Goal: Information Seeking & Learning: Learn about a topic

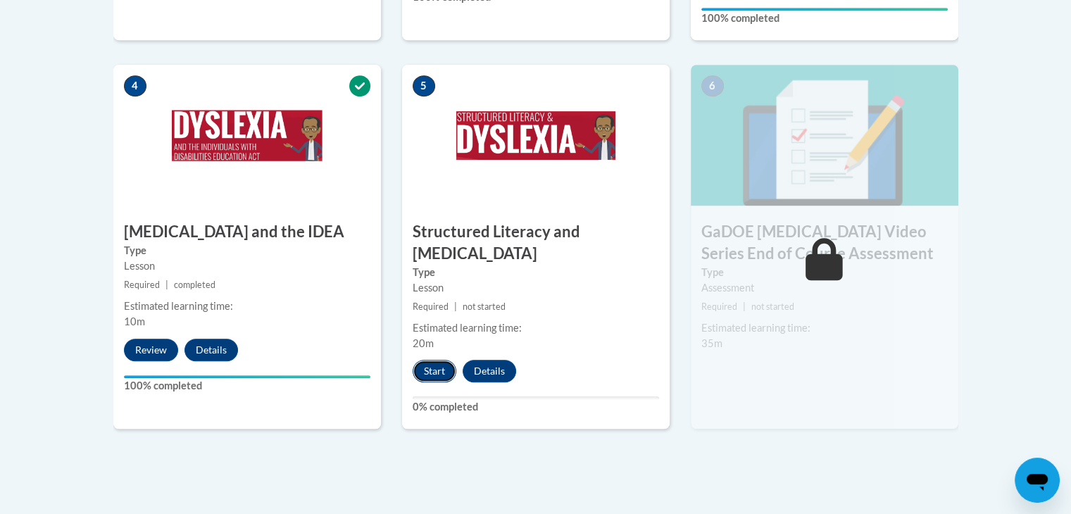
click at [434, 360] on button "Start" at bounding box center [435, 371] width 44 height 23
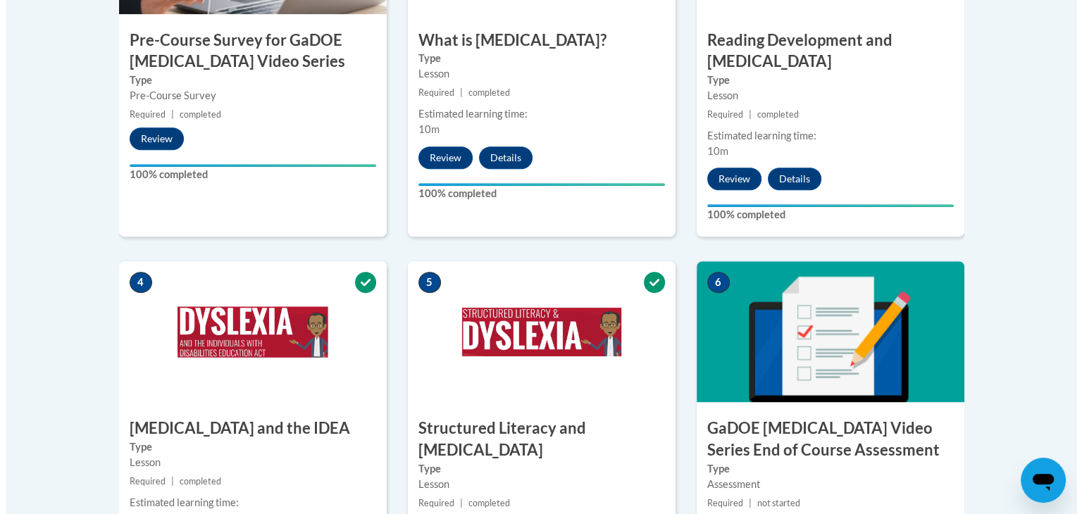
scroll to position [930, 0]
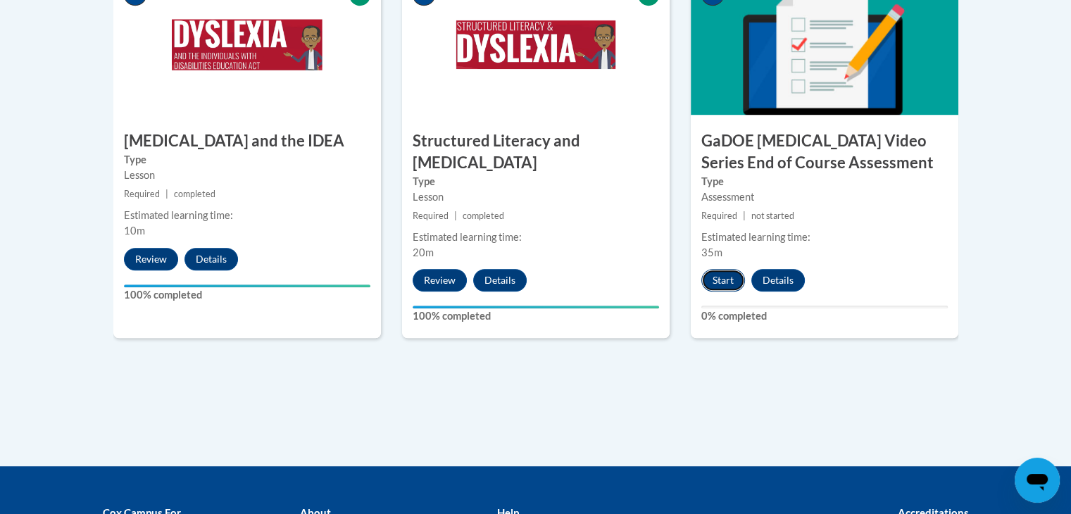
click at [729, 269] on button "Start" at bounding box center [724, 280] width 44 height 23
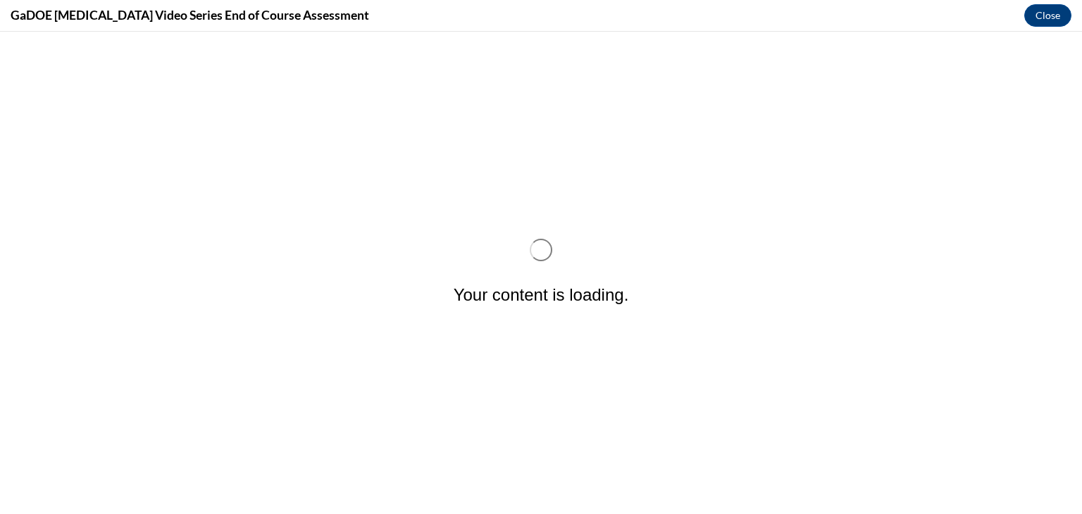
scroll to position [0, 0]
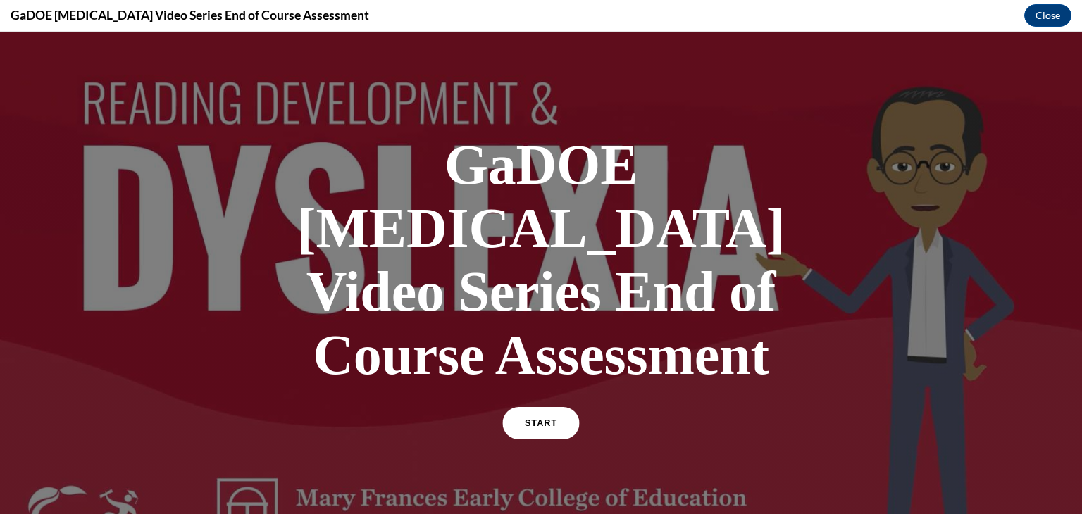
click at [542, 418] on span "START" at bounding box center [541, 423] width 32 height 11
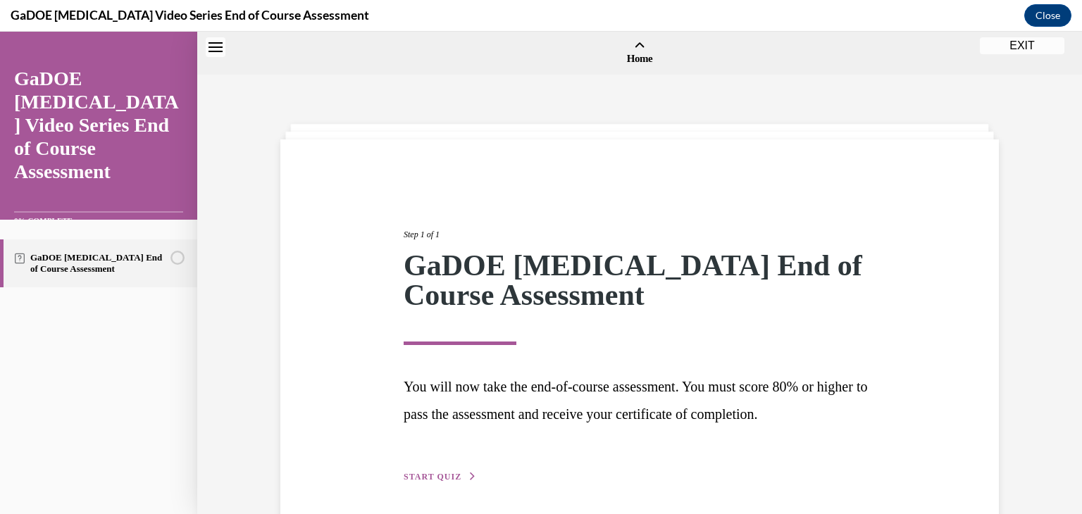
scroll to position [44, 0]
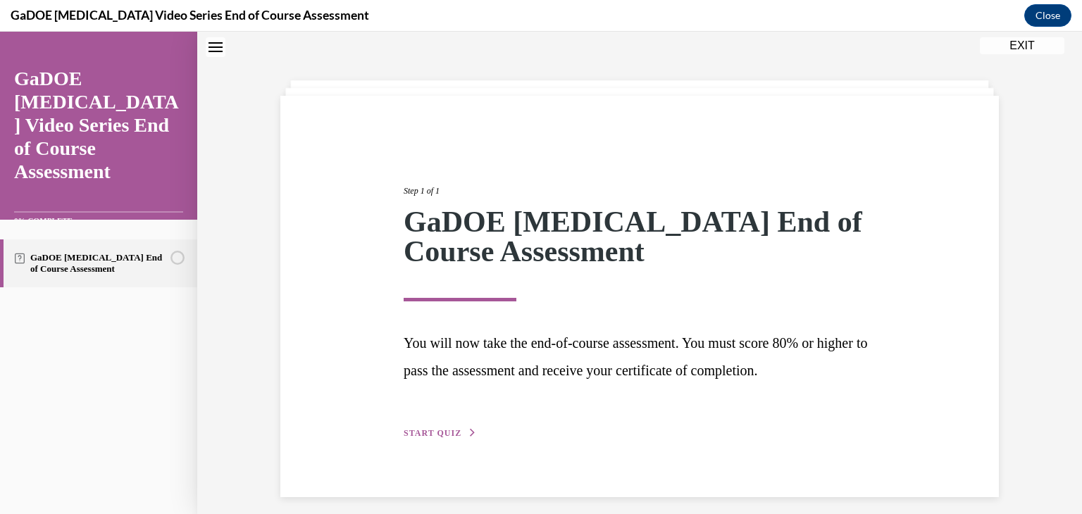
click at [411, 432] on span "START QUIZ" at bounding box center [433, 433] width 58 height 10
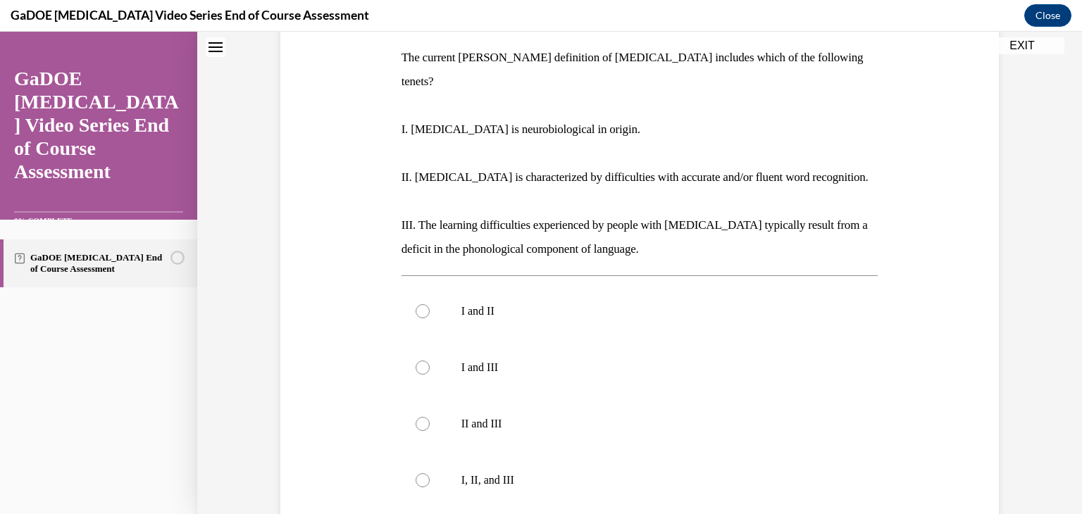
scroll to position [230, 0]
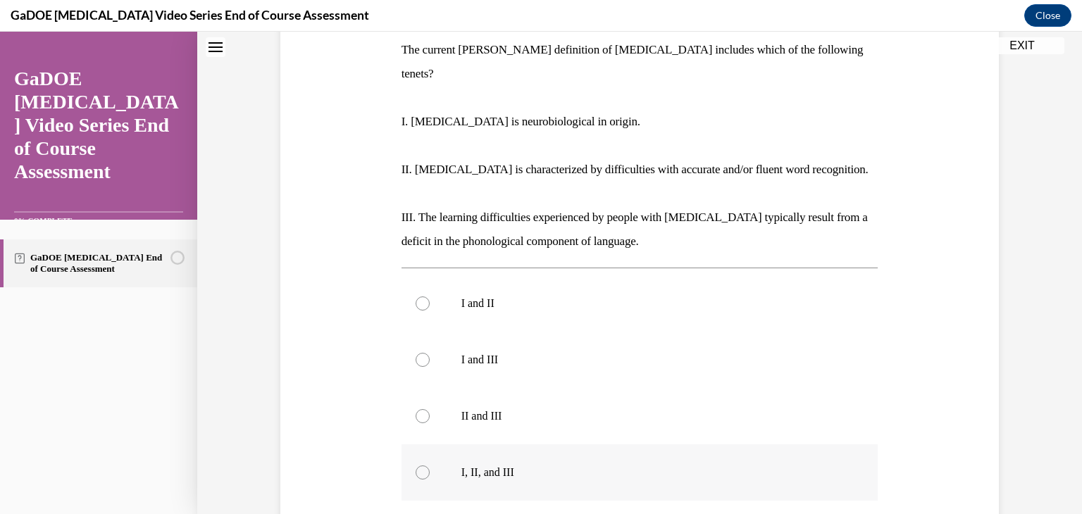
click at [417, 466] on div at bounding box center [423, 473] width 14 height 14
click at [417, 466] on input "I, II, and III" at bounding box center [423, 473] width 14 height 14
radio input "true"
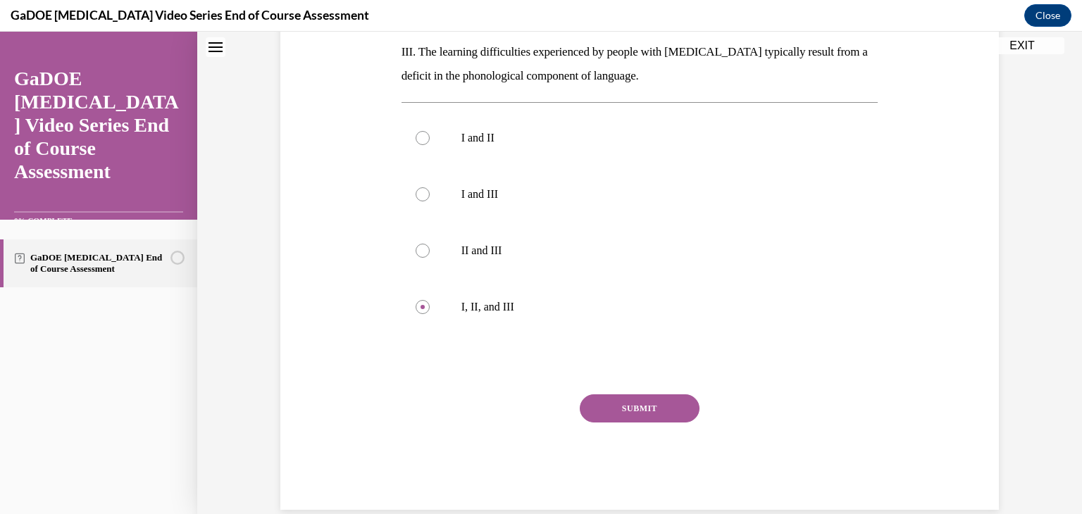
click at [656, 394] on button "SUBMIT" at bounding box center [640, 408] width 120 height 28
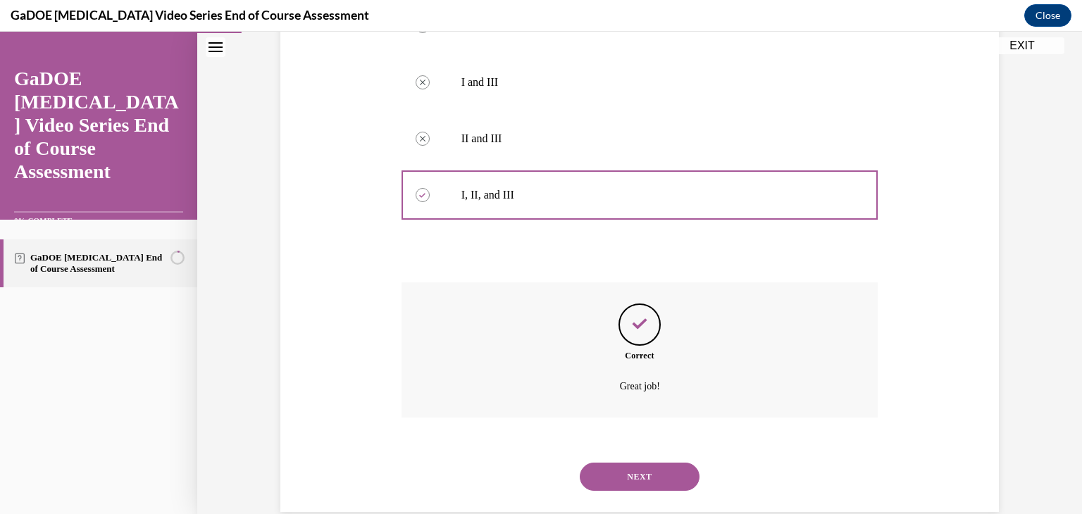
scroll to position [510, 0]
click at [644, 461] on button "NEXT" at bounding box center [640, 475] width 120 height 28
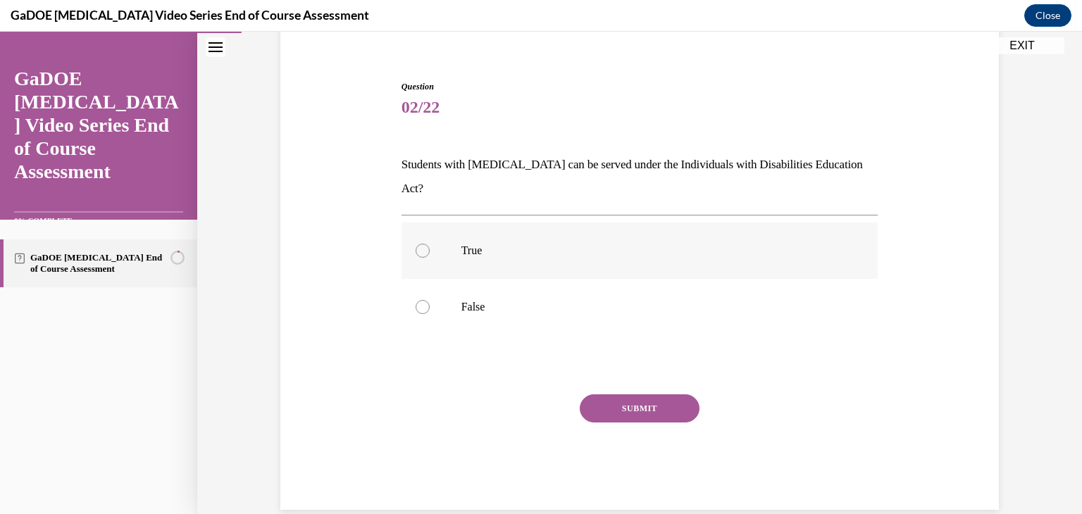
click at [420, 244] on div at bounding box center [423, 251] width 14 height 14
click at [420, 244] on input "True" at bounding box center [423, 251] width 14 height 14
radio input "true"
click at [659, 394] on button "SUBMIT" at bounding box center [640, 408] width 120 height 28
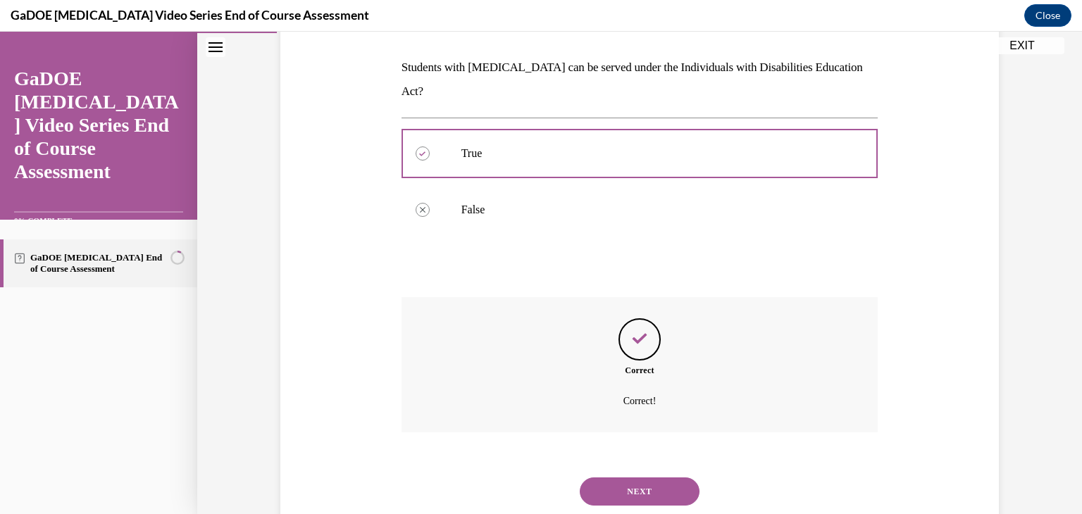
scroll to position [229, 0]
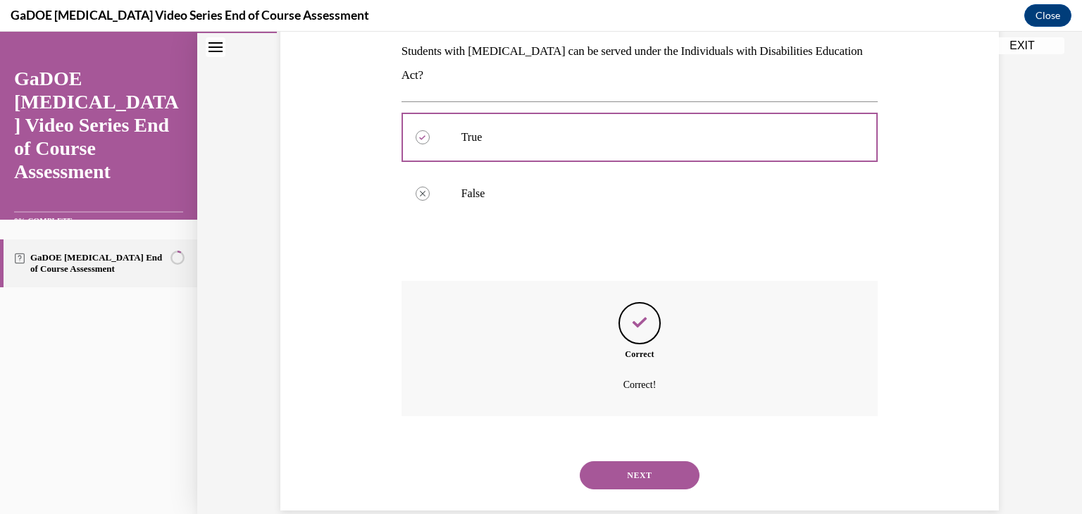
click at [652, 461] on button "NEXT" at bounding box center [640, 475] width 120 height 28
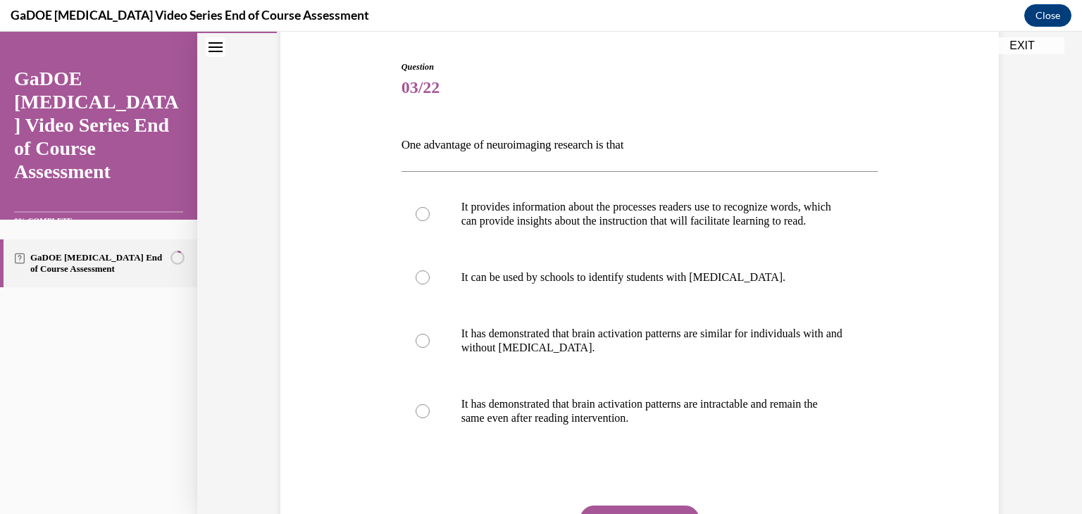
scroll to position [138, 0]
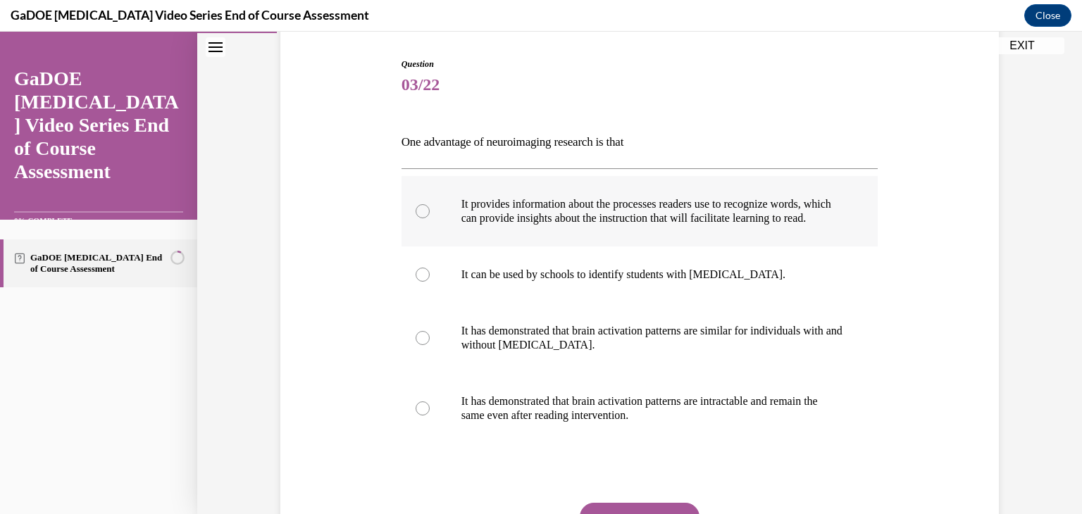
click at [416, 218] on div at bounding box center [423, 211] width 14 height 14
click at [416, 218] on input "It provides information about the processes readers use to recognize words, whi…" at bounding box center [423, 211] width 14 height 14
radio input "true"
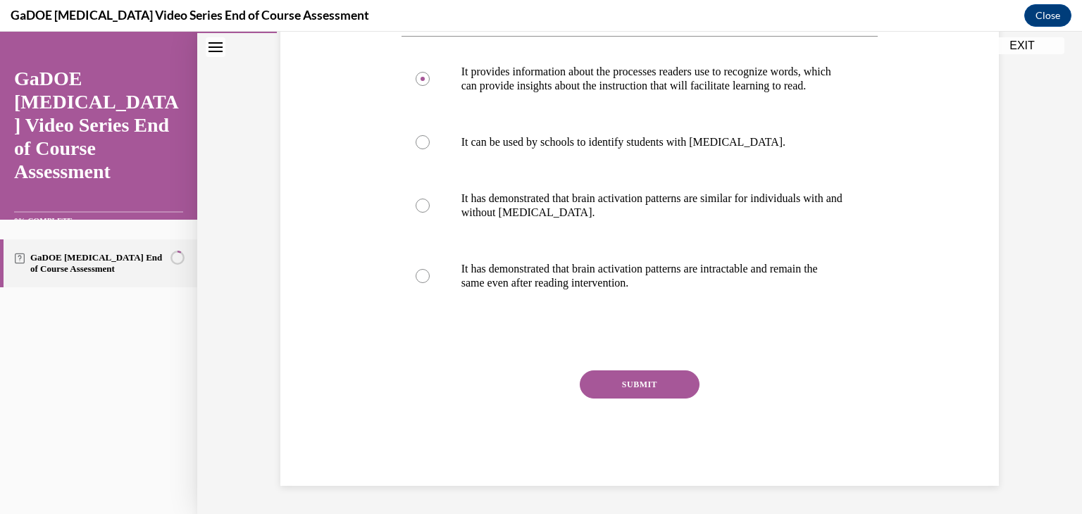
click at [665, 387] on button "SUBMIT" at bounding box center [640, 384] width 120 height 28
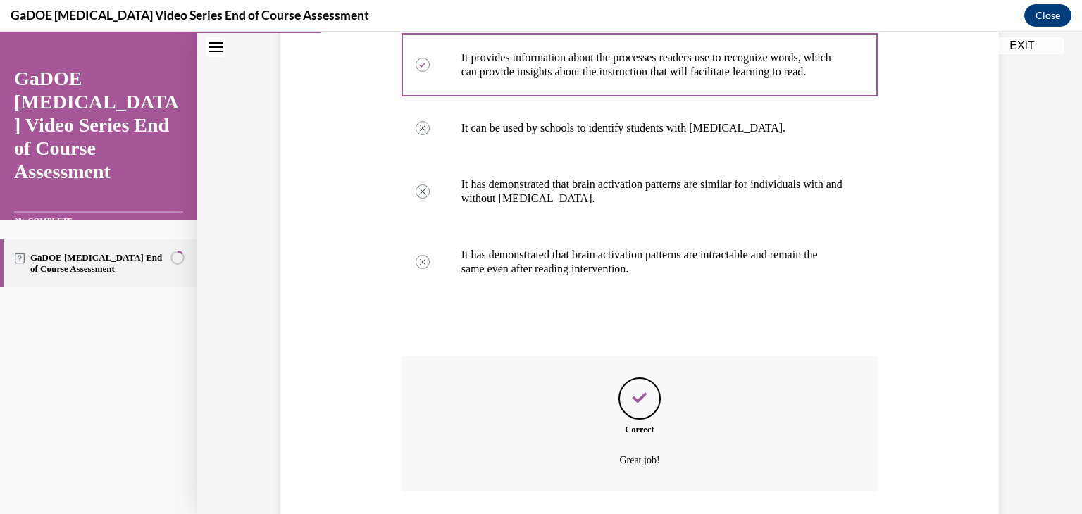
scroll to position [398, 0]
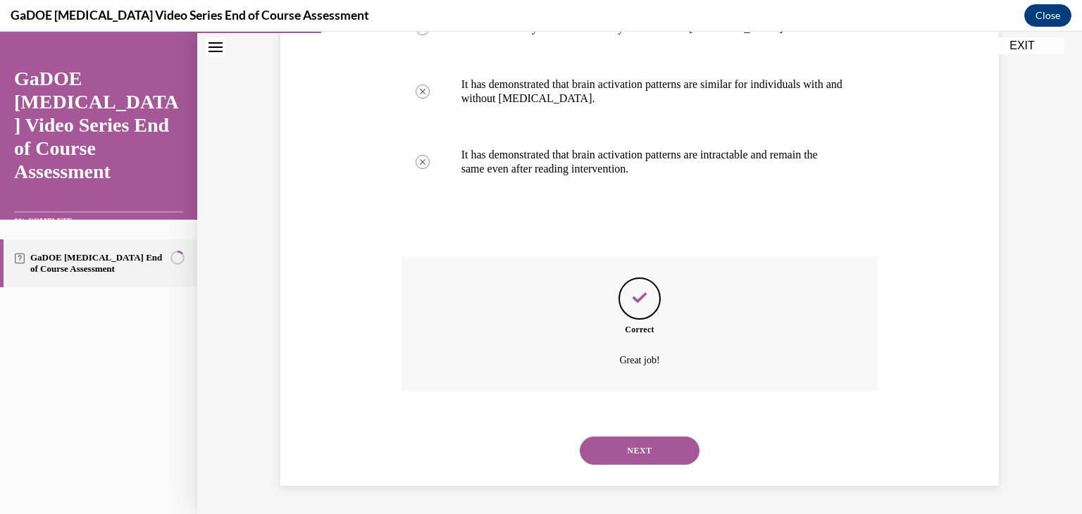
click at [649, 449] on button "NEXT" at bounding box center [640, 451] width 120 height 28
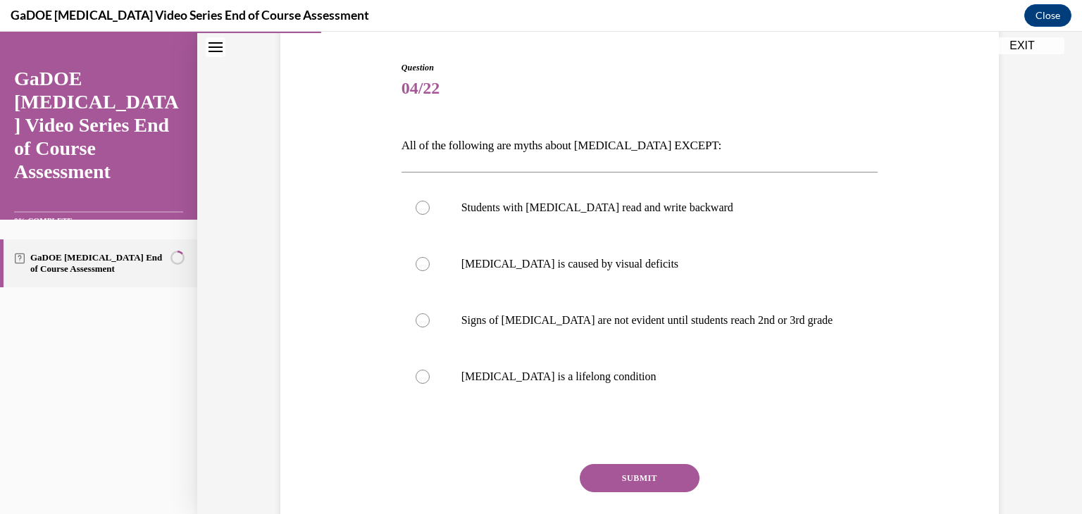
scroll to position [137, 0]
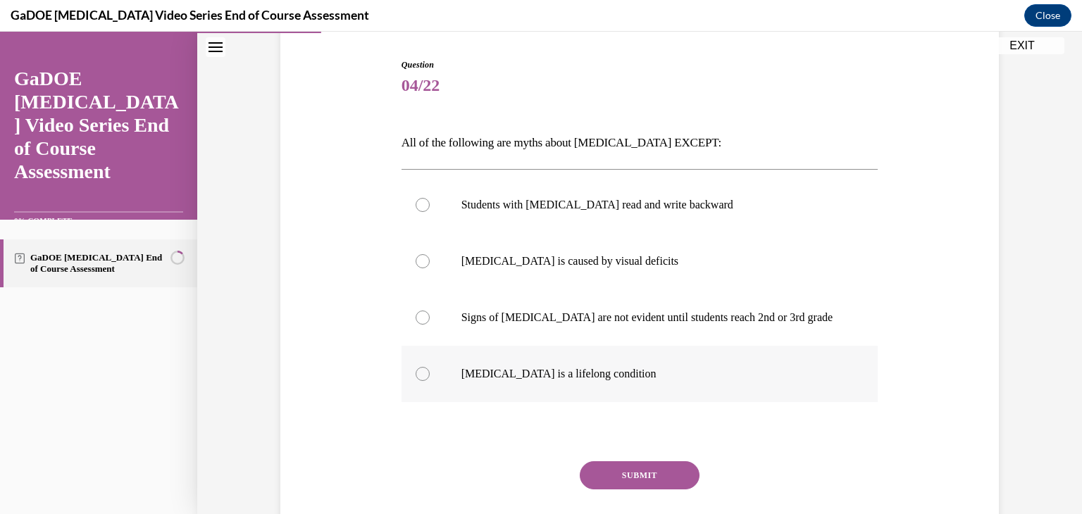
click at [416, 376] on div at bounding box center [423, 374] width 14 height 14
click at [416, 376] on input "Dyslexia is a lifelong condition" at bounding box center [423, 374] width 14 height 14
radio input "true"
click at [647, 473] on button "SUBMIT" at bounding box center [640, 475] width 120 height 28
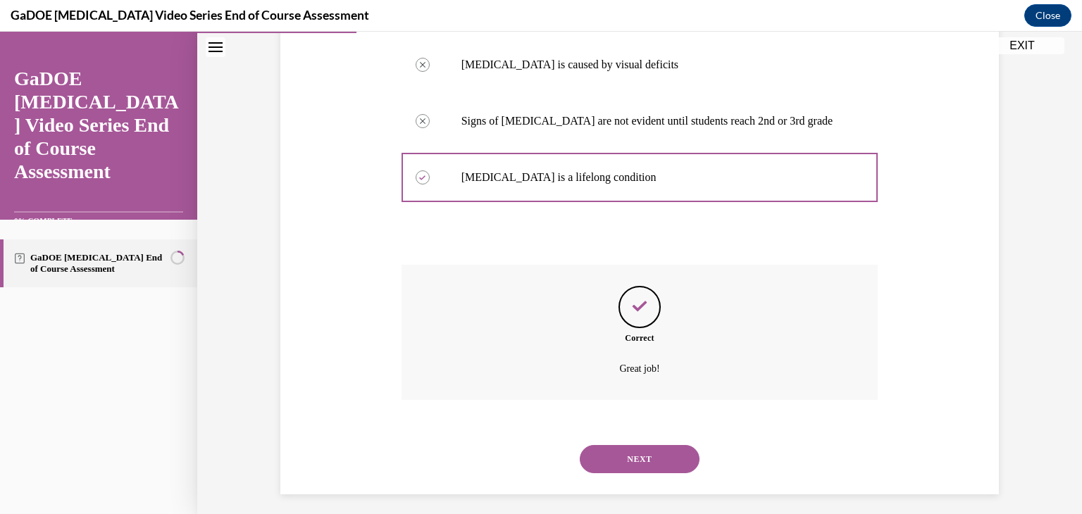
scroll to position [342, 0]
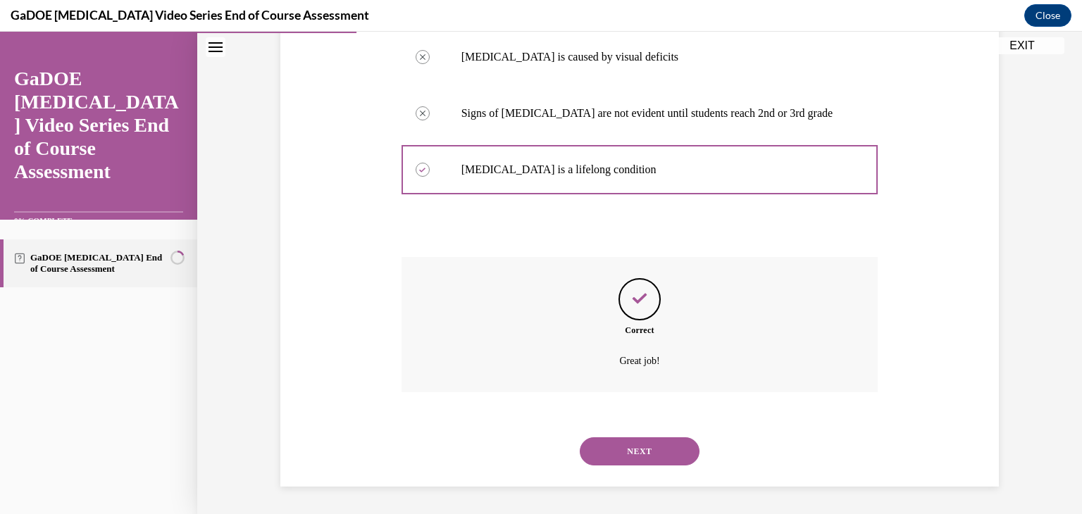
click at [634, 453] on button "NEXT" at bounding box center [640, 451] width 120 height 28
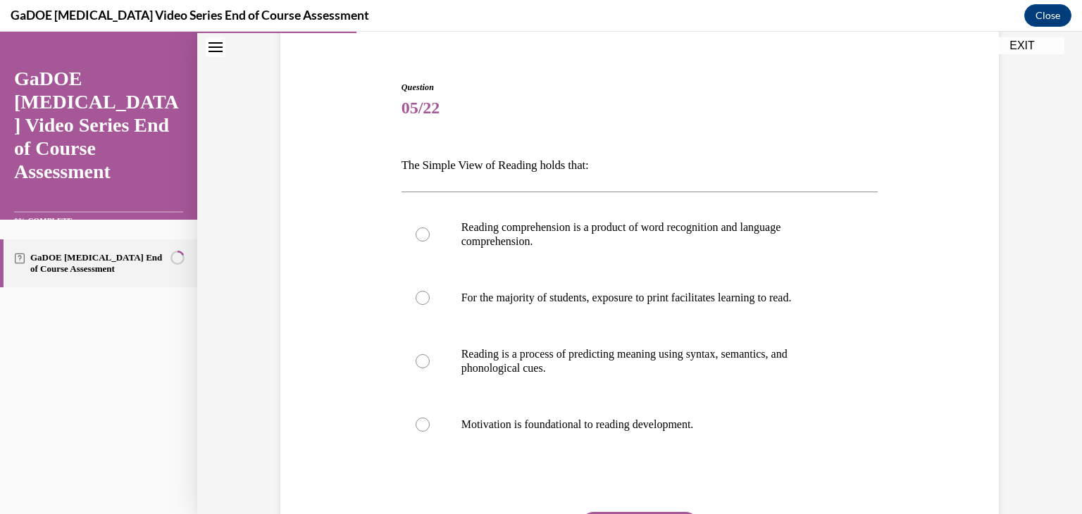
scroll to position [144, 0]
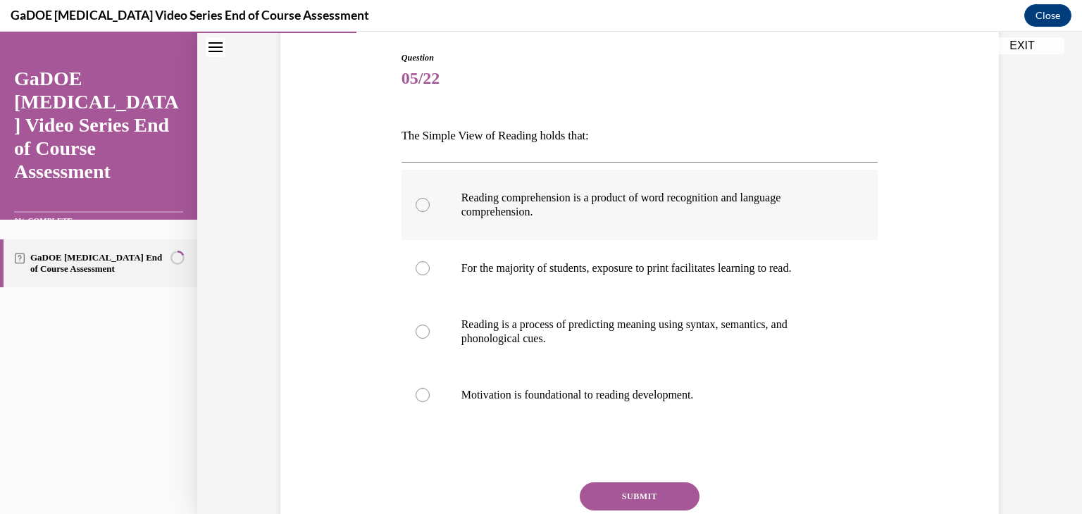
click at [424, 206] on label "Reading comprehension is a product of word recognition and language comprehensi…" at bounding box center [639, 205] width 477 height 70
click at [424, 206] on input "Reading comprehension is a product of word recognition and language comprehensi…" at bounding box center [423, 205] width 14 height 14
radio input "true"
click at [633, 494] on button "SUBMIT" at bounding box center [640, 496] width 120 height 28
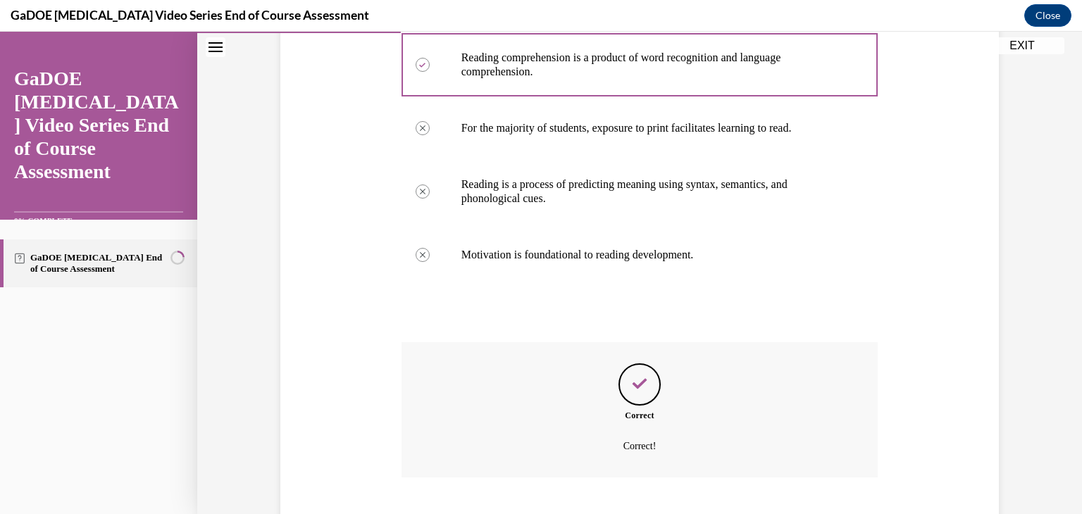
scroll to position [370, 0]
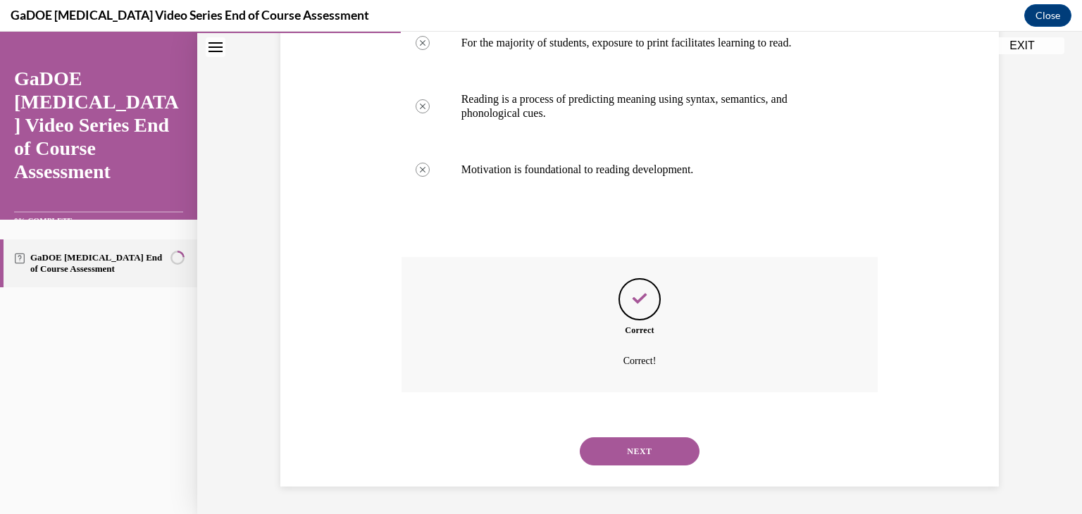
click at [637, 449] on button "NEXT" at bounding box center [640, 451] width 120 height 28
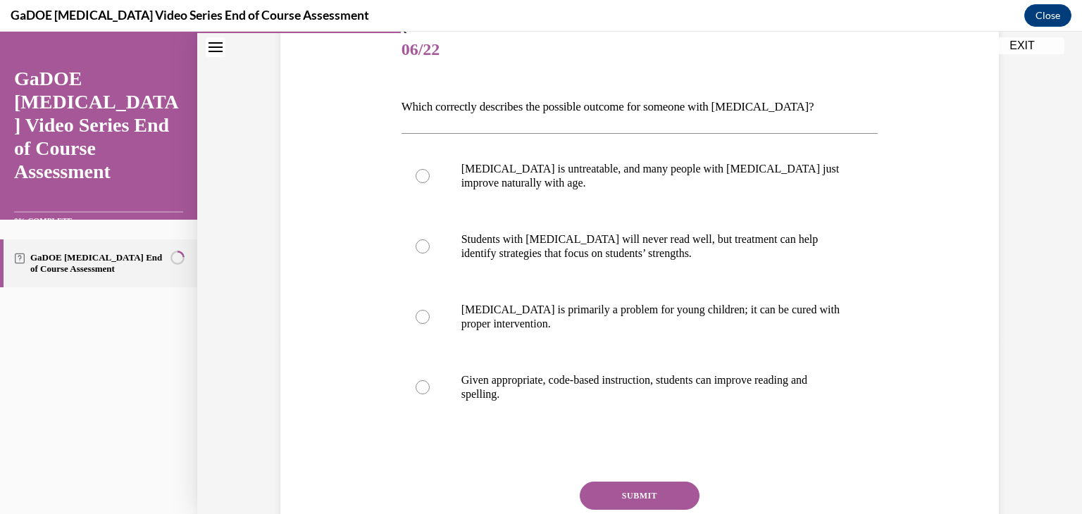
scroll to position [192, 0]
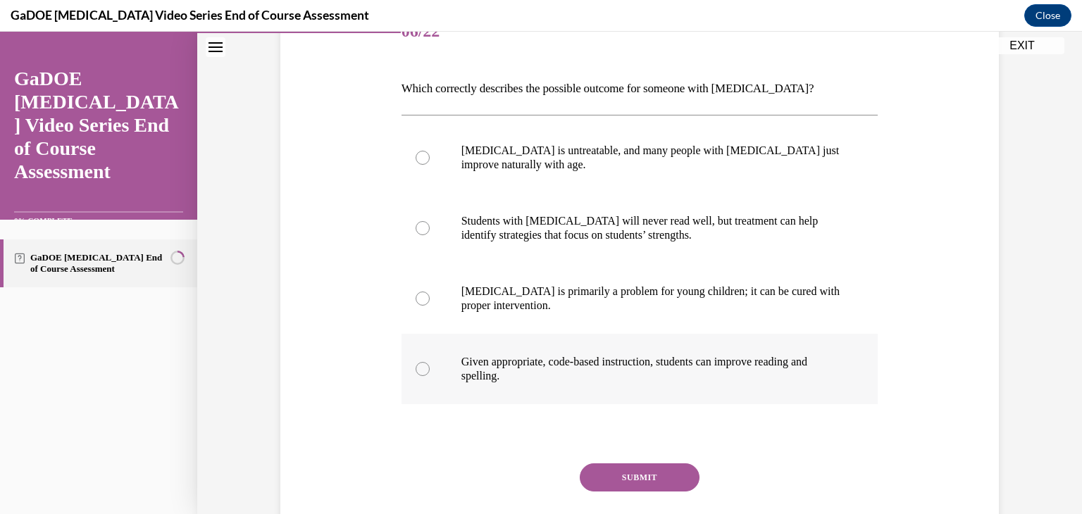
click at [416, 370] on div at bounding box center [423, 369] width 14 height 14
click at [416, 370] on input "Given appropriate, code-based instruction, students can improve reading and spe…" at bounding box center [423, 369] width 14 height 14
radio input "true"
click at [663, 480] on button "SUBMIT" at bounding box center [640, 477] width 120 height 28
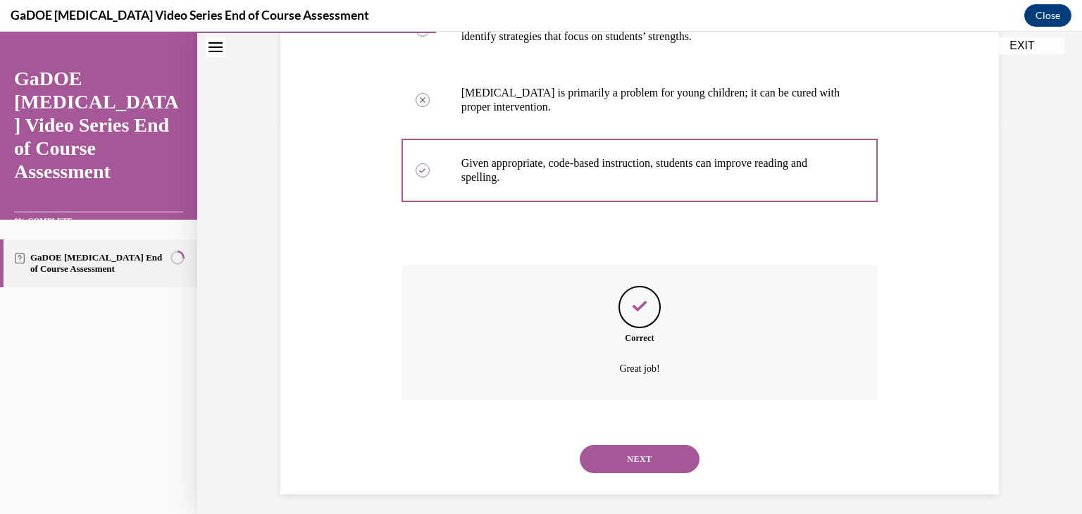
scroll to position [398, 0]
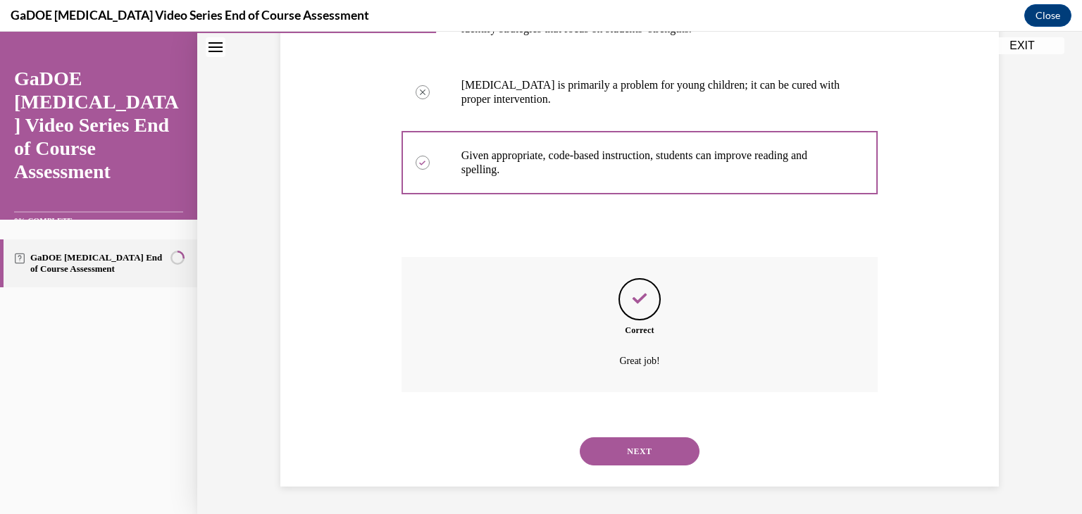
click at [652, 450] on button "NEXT" at bounding box center [640, 451] width 120 height 28
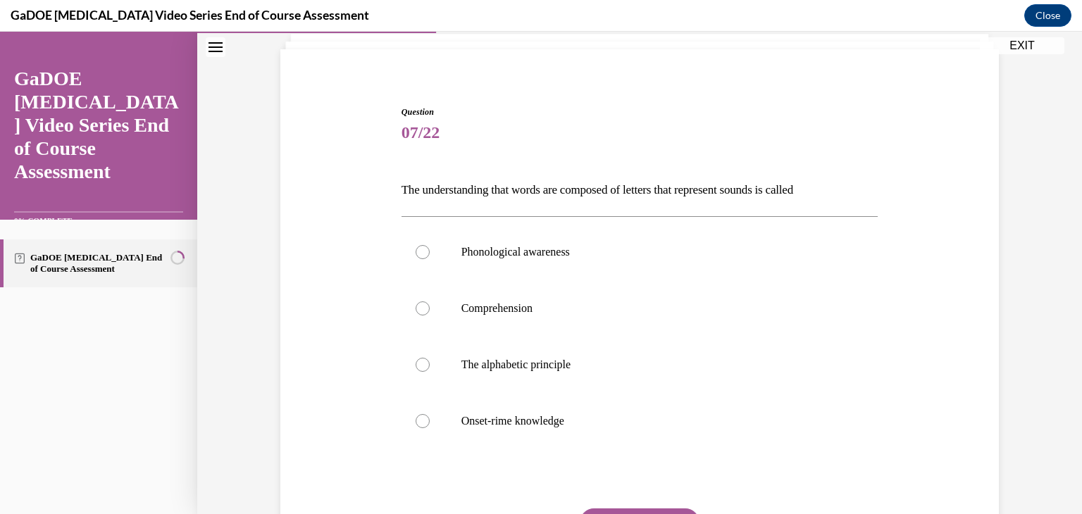
scroll to position [97, 0]
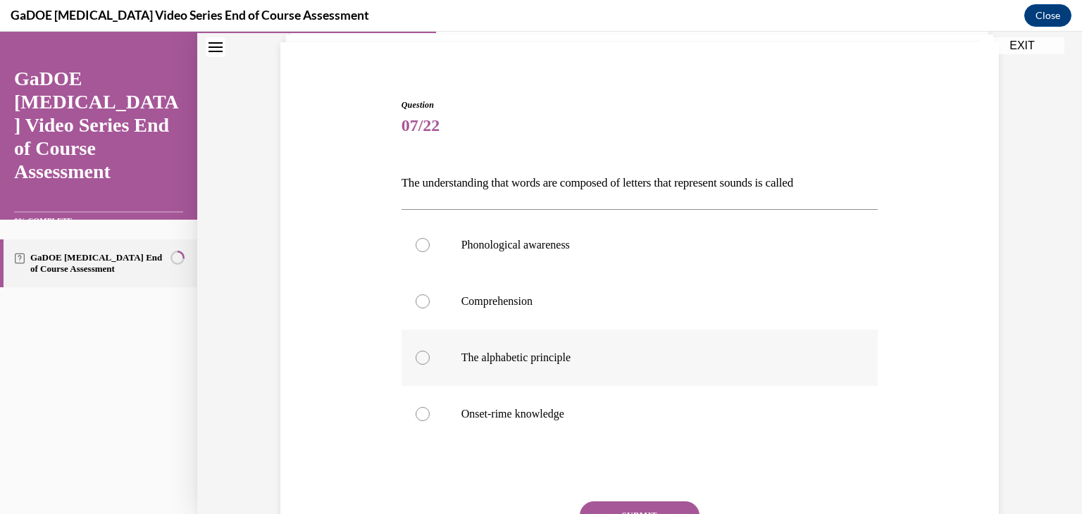
click at [418, 361] on div at bounding box center [423, 358] width 14 height 14
click at [418, 361] on input "The alphabetic principle" at bounding box center [423, 358] width 14 height 14
radio input "true"
click at [642, 505] on button "SUBMIT" at bounding box center [640, 515] width 120 height 28
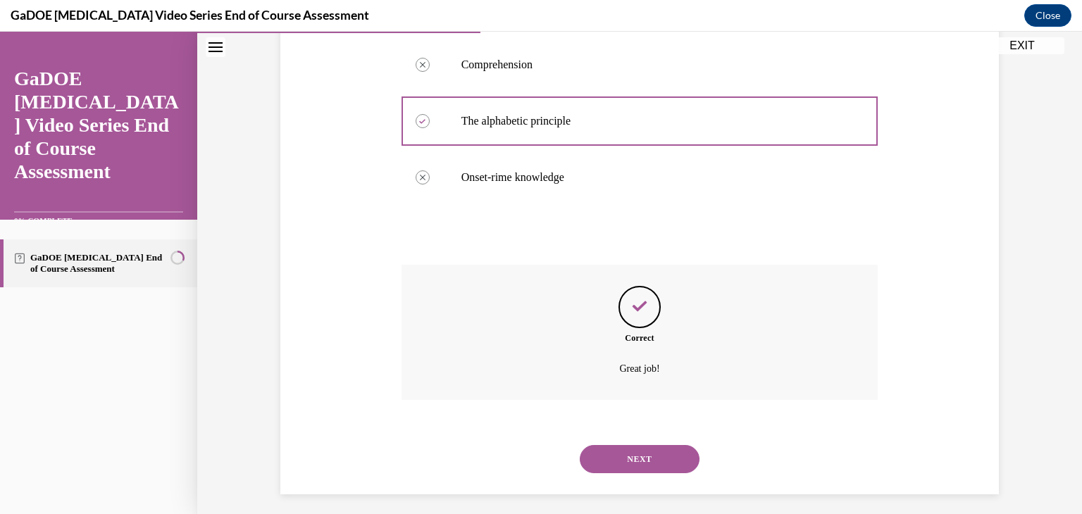
scroll to position [342, 0]
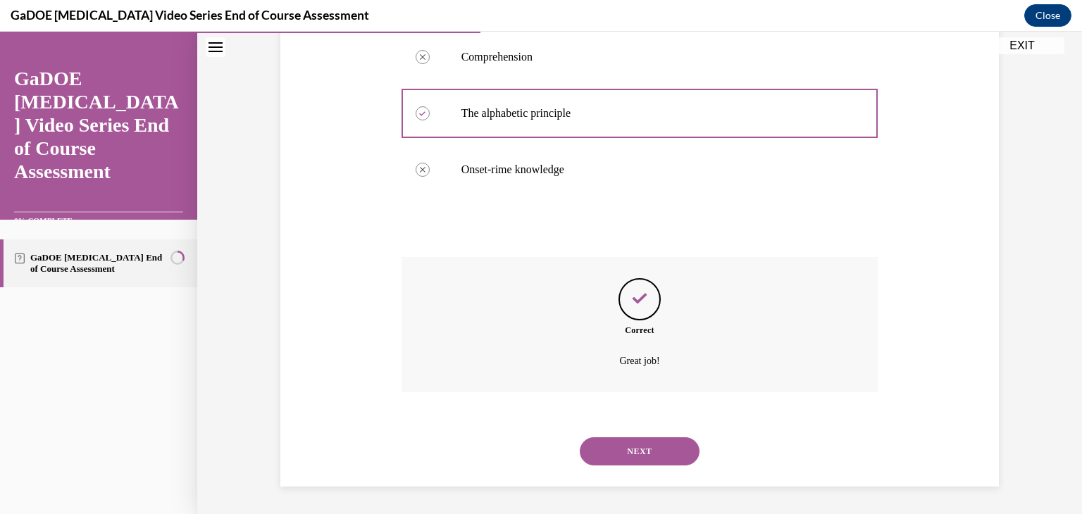
click at [622, 453] on button "NEXT" at bounding box center [640, 451] width 120 height 28
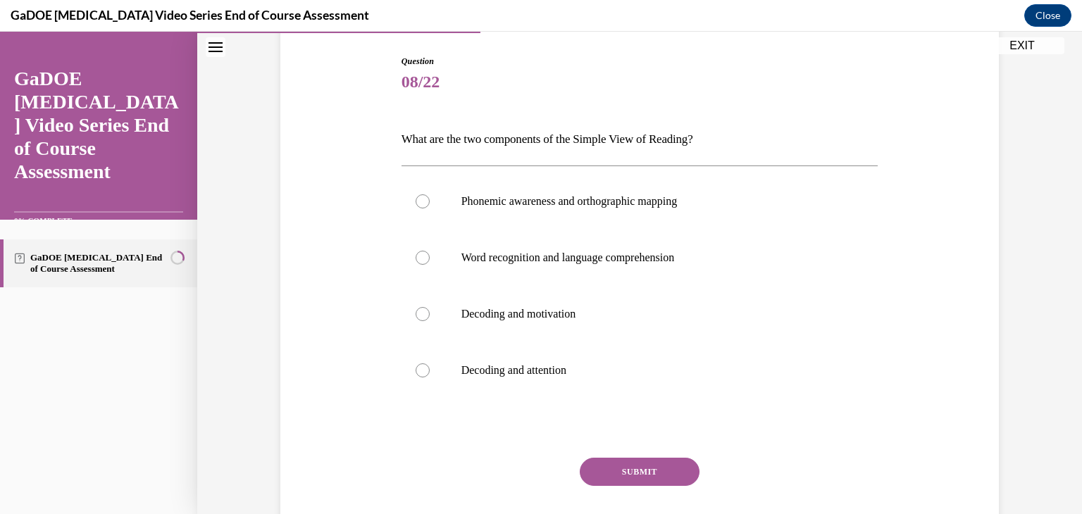
scroll to position [142, 0]
click at [417, 251] on div at bounding box center [423, 257] width 14 height 14
click at [417, 251] on input "Word recognition and language comprehension" at bounding box center [423, 257] width 14 height 14
radio input "true"
click at [673, 468] on button "SUBMIT" at bounding box center [640, 471] width 120 height 28
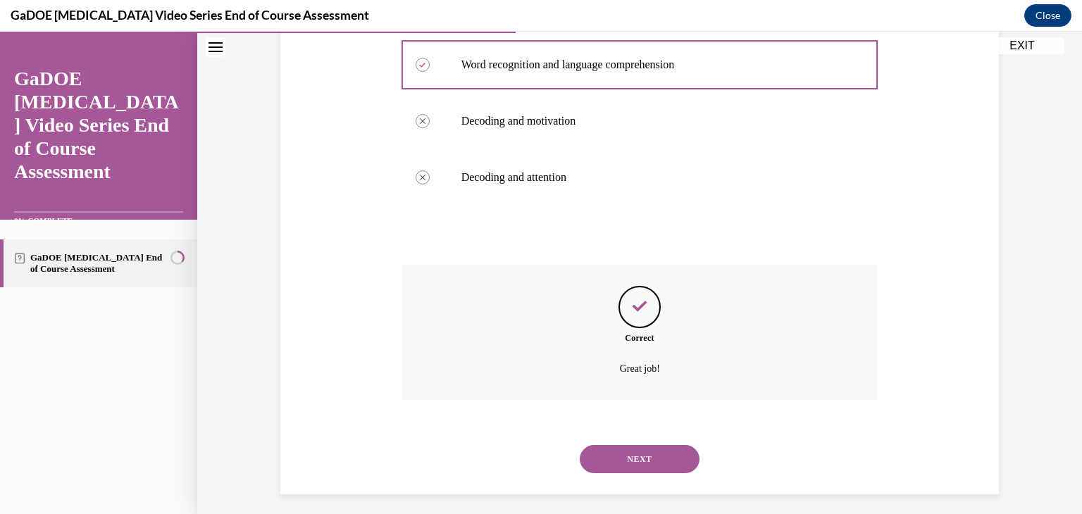
scroll to position [342, 0]
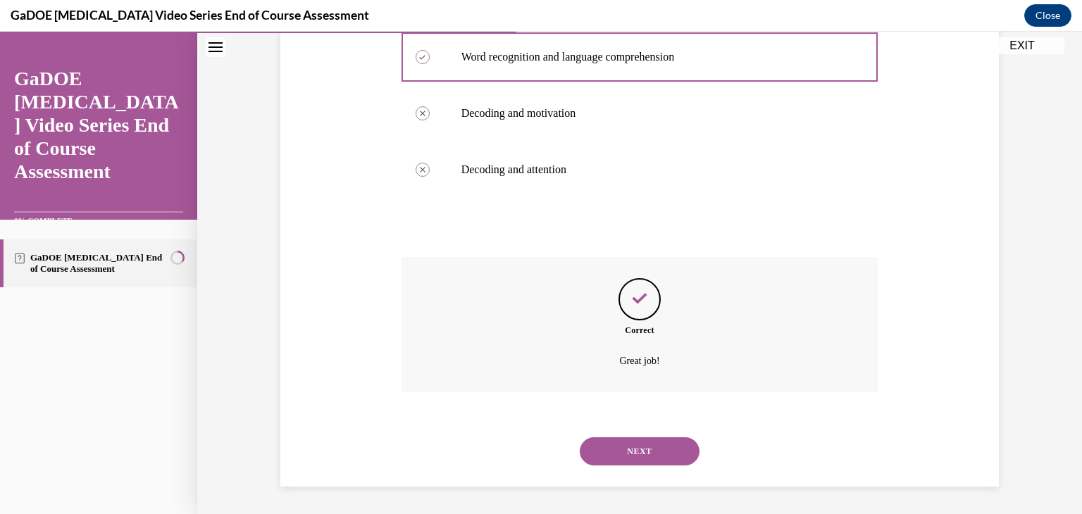
click at [645, 446] on button "NEXT" at bounding box center [640, 451] width 120 height 28
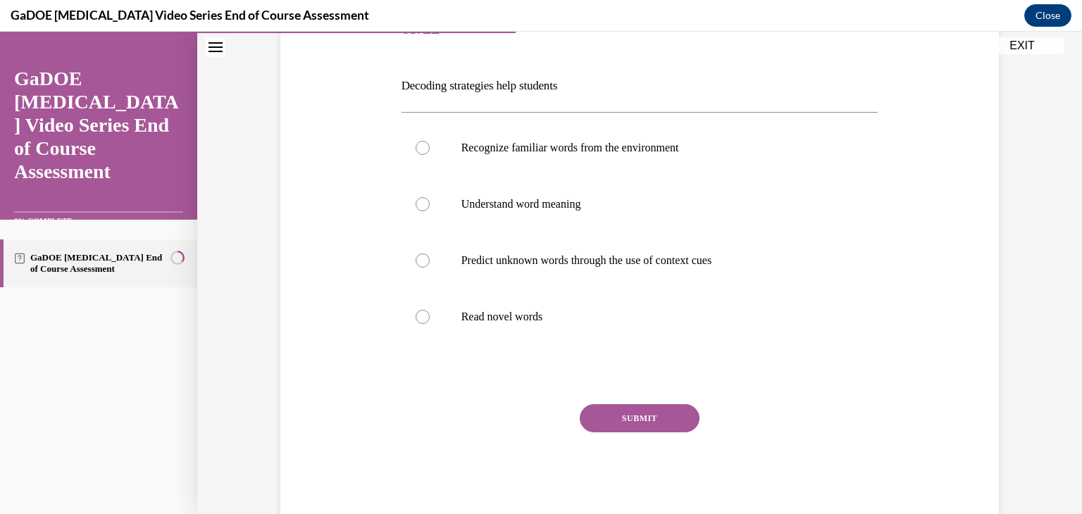
scroll to position [183, 0]
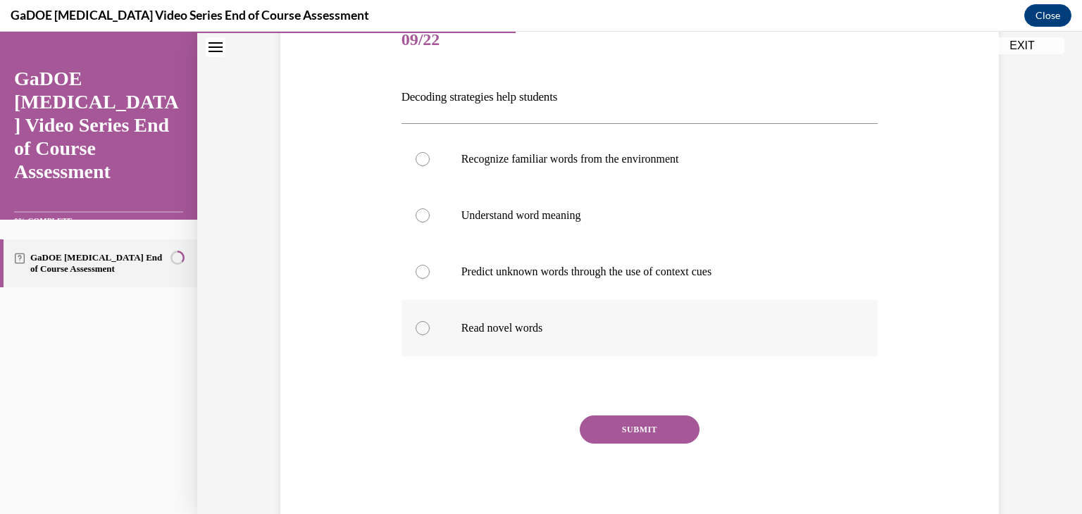
click at [429, 330] on label "Read novel words" at bounding box center [639, 328] width 477 height 56
click at [429, 330] on input "Read novel words" at bounding box center [423, 328] width 14 height 14
radio input "true"
click at [609, 421] on button "SUBMIT" at bounding box center [640, 430] width 120 height 28
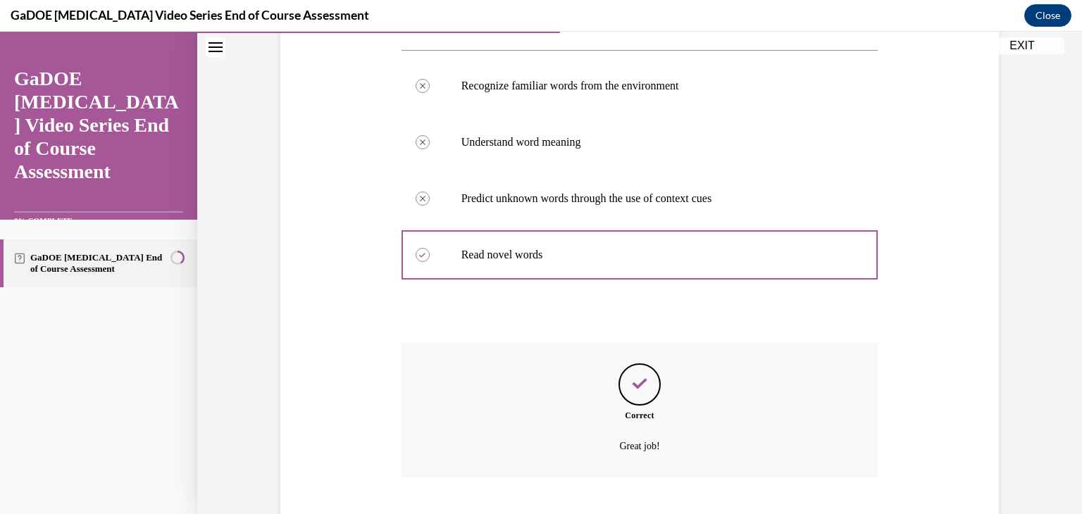
scroll to position [342, 0]
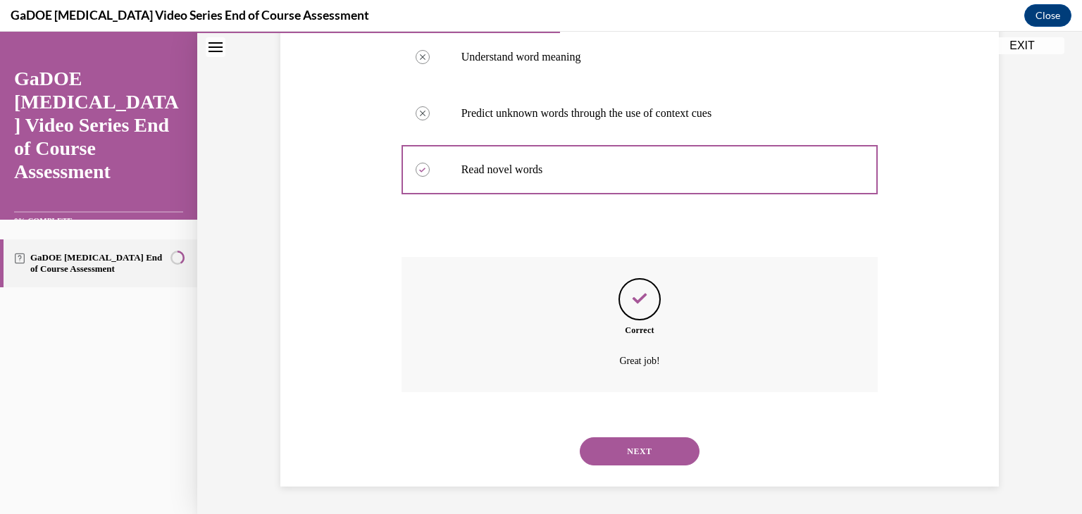
click at [645, 451] on button "NEXT" at bounding box center [640, 451] width 120 height 28
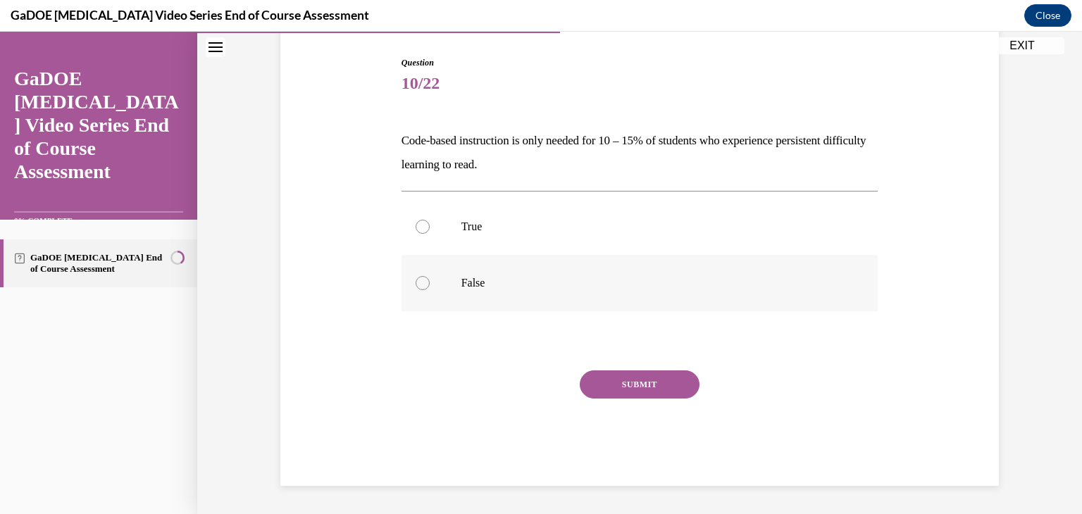
click at [419, 285] on div at bounding box center [423, 283] width 14 height 14
click at [419, 285] on input "False" at bounding box center [423, 283] width 14 height 14
radio input "true"
click at [648, 385] on button "SUBMIT" at bounding box center [640, 384] width 120 height 28
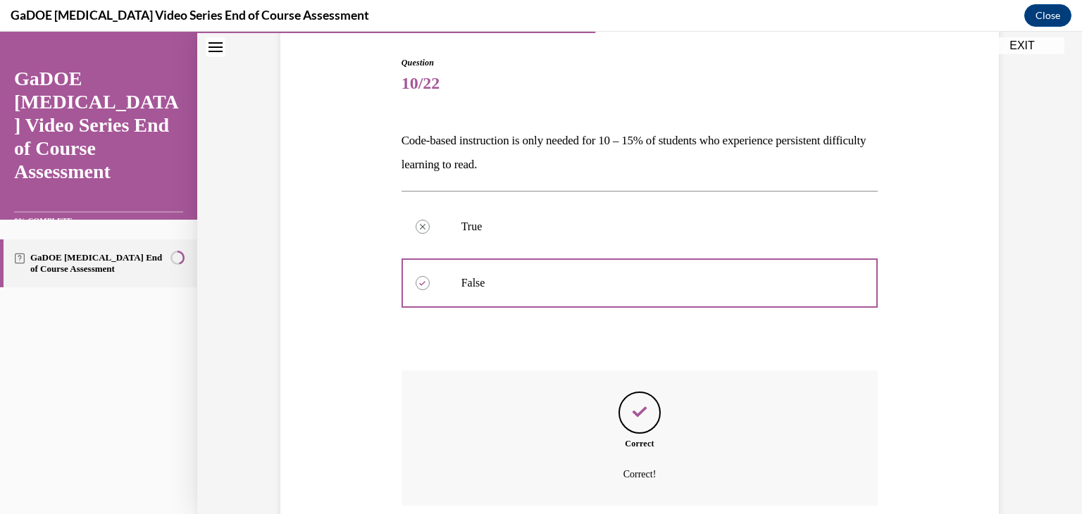
scroll to position [254, 0]
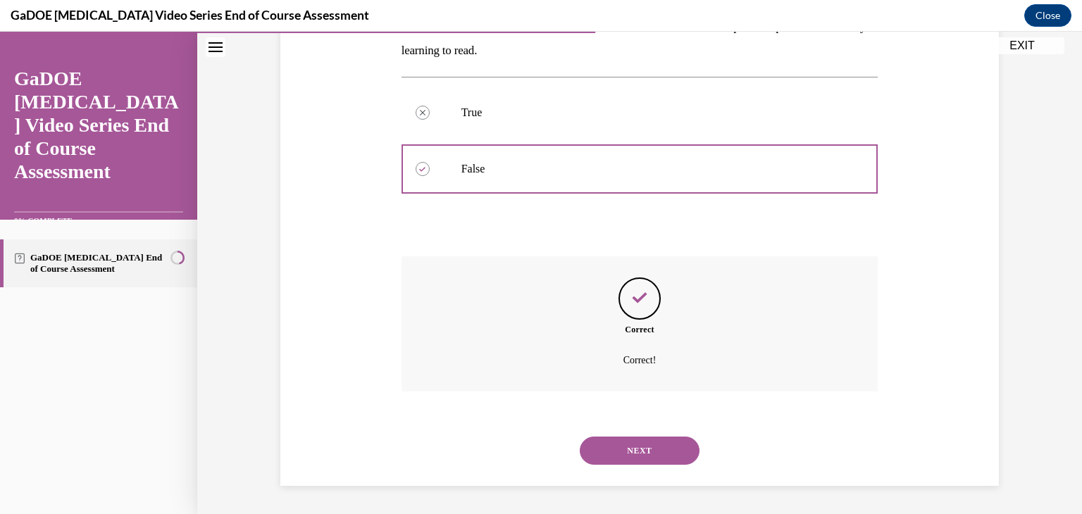
click at [639, 447] on button "NEXT" at bounding box center [640, 451] width 120 height 28
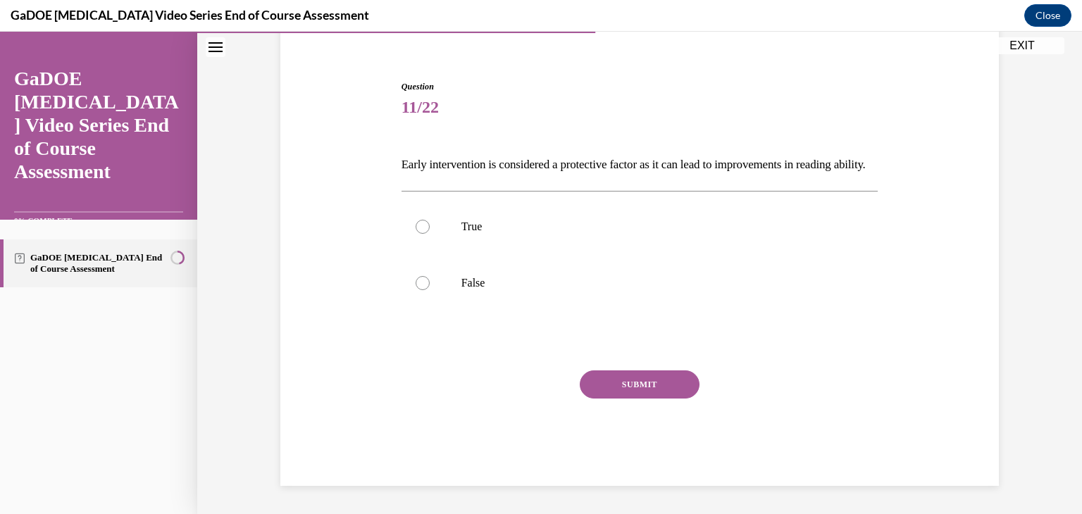
scroll to position [139, 0]
click at [418, 225] on div at bounding box center [423, 227] width 14 height 14
click at [418, 225] on input "True" at bounding box center [423, 227] width 14 height 14
radio input "true"
click at [633, 390] on button "SUBMIT" at bounding box center [640, 384] width 120 height 28
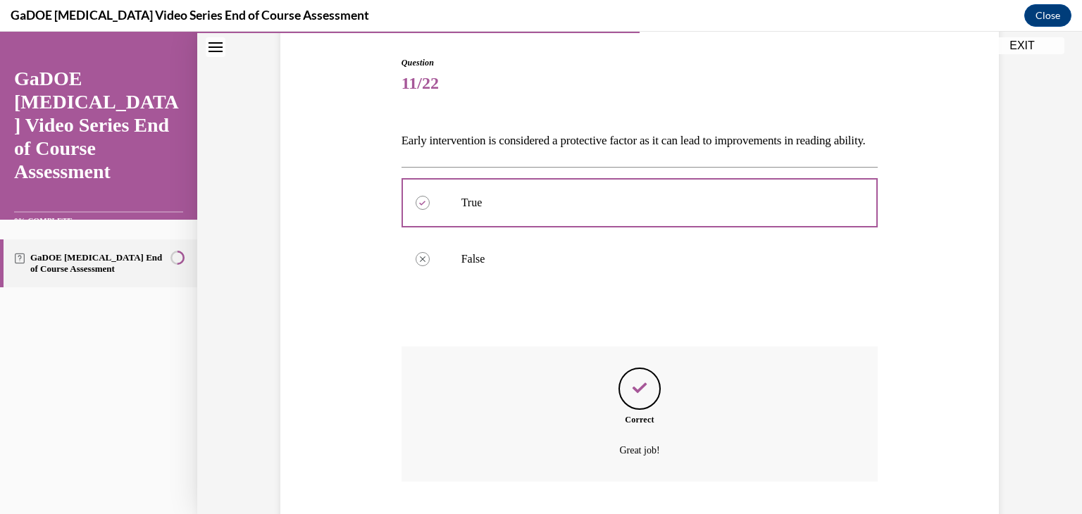
scroll to position [254, 0]
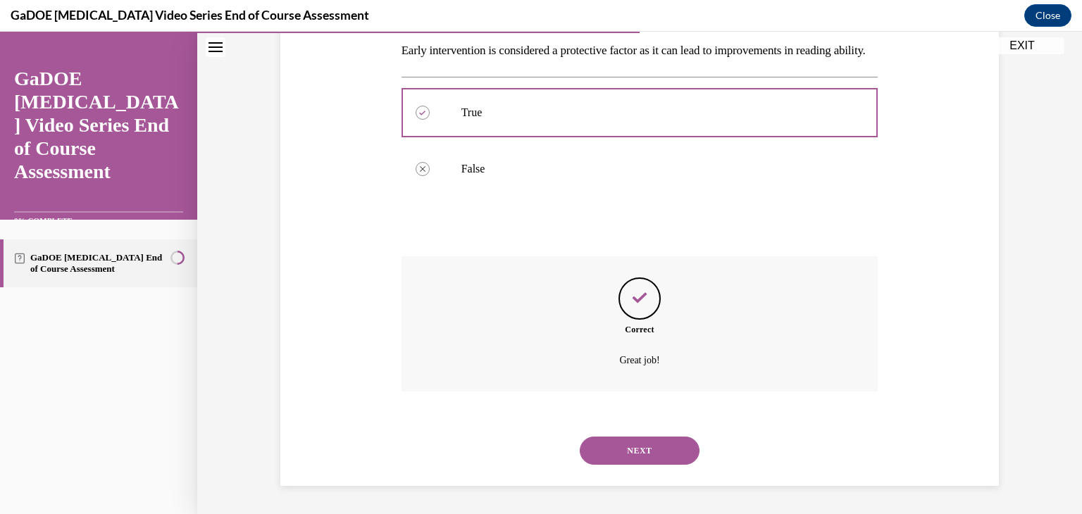
click at [623, 455] on button "NEXT" at bounding box center [640, 451] width 120 height 28
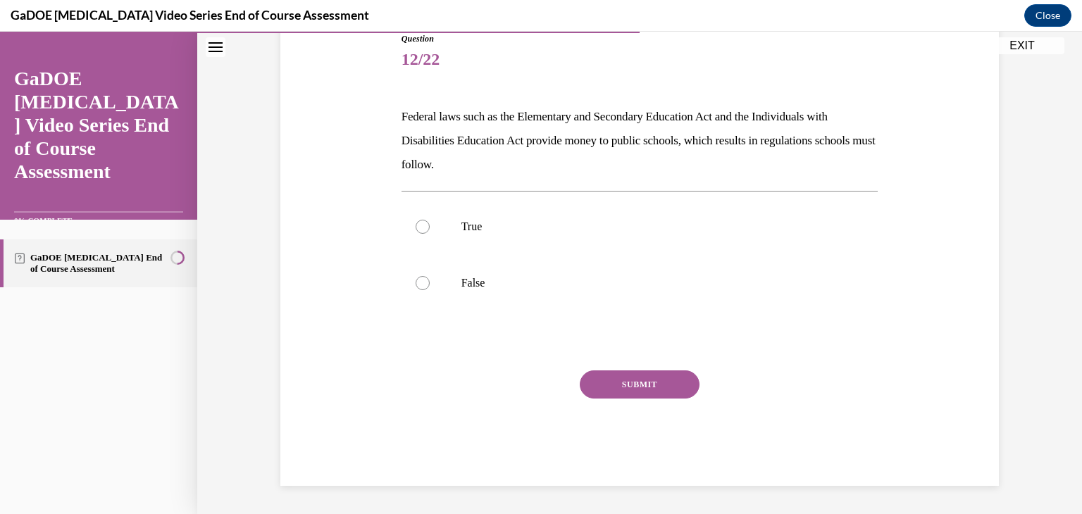
scroll to position [156, 0]
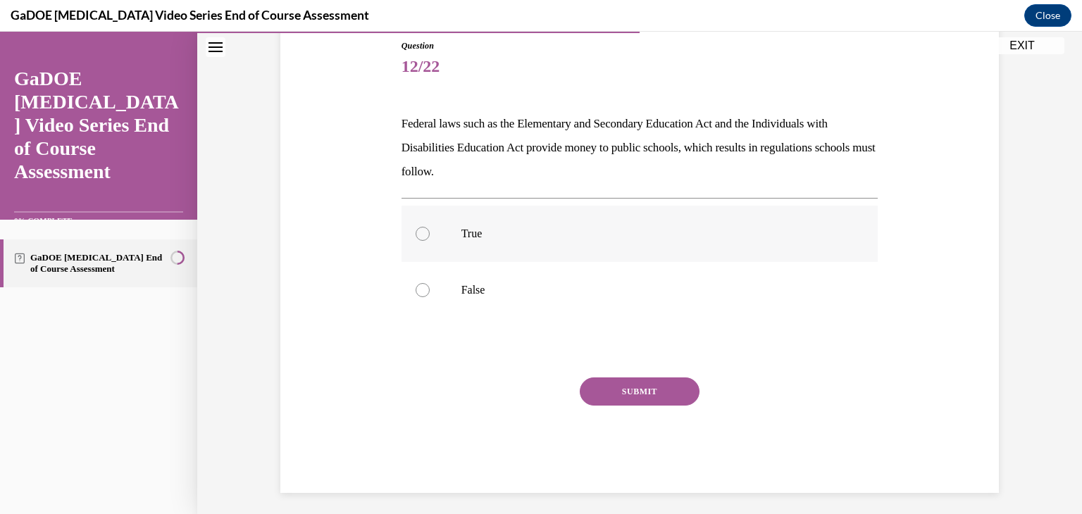
click at [418, 235] on div at bounding box center [423, 234] width 14 height 14
click at [418, 235] on input "True" at bounding box center [423, 234] width 14 height 14
radio input "true"
click at [621, 389] on button "SUBMIT" at bounding box center [640, 392] width 120 height 28
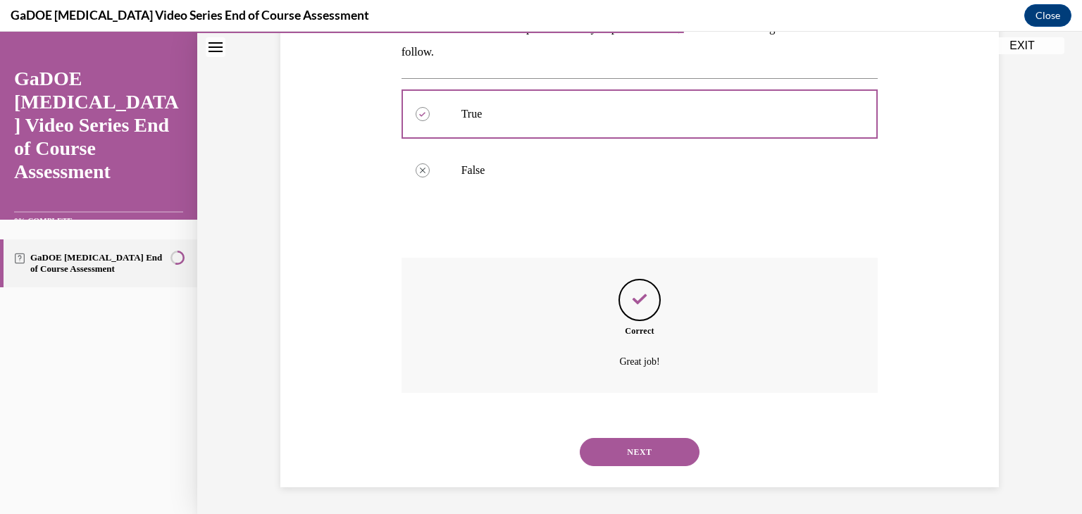
scroll to position [277, 0]
click at [623, 446] on button "NEXT" at bounding box center [640, 451] width 120 height 28
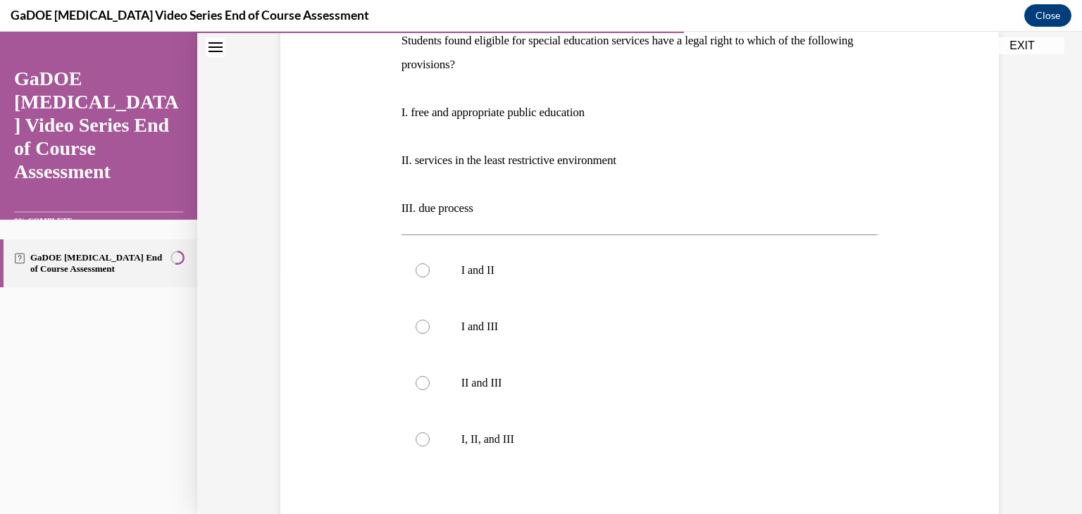
scroll to position [240, 0]
click at [420, 433] on div at bounding box center [423, 439] width 14 height 14
click at [420, 433] on input "I, II, and III" at bounding box center [423, 439] width 14 height 14
radio input "true"
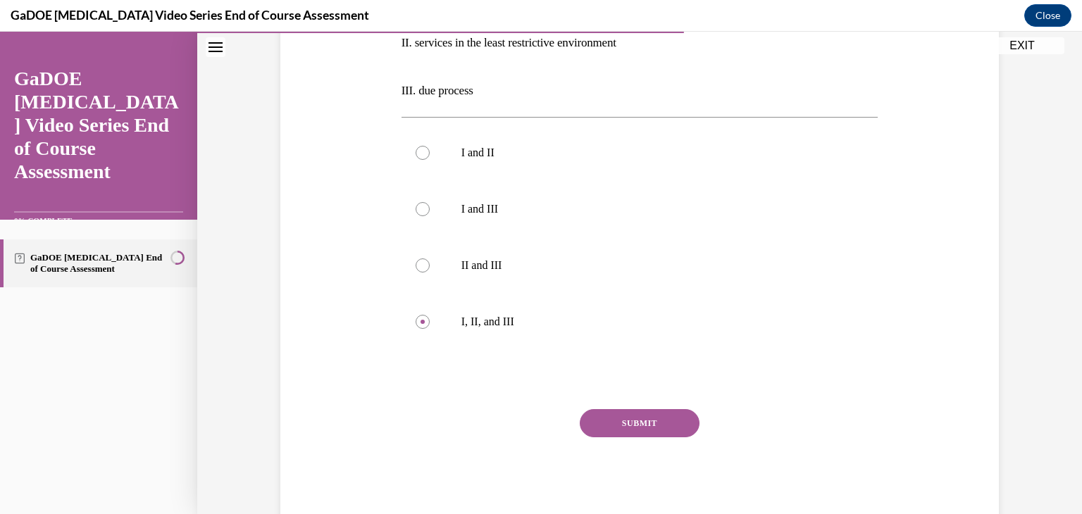
scroll to position [358, 0]
click at [654, 420] on button "SUBMIT" at bounding box center [640, 423] width 120 height 28
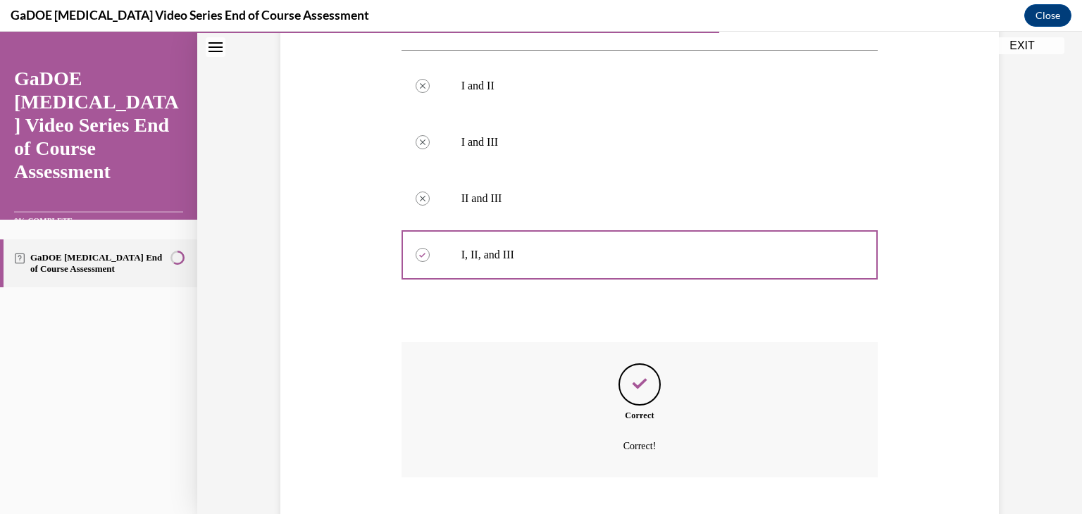
scroll to position [510, 0]
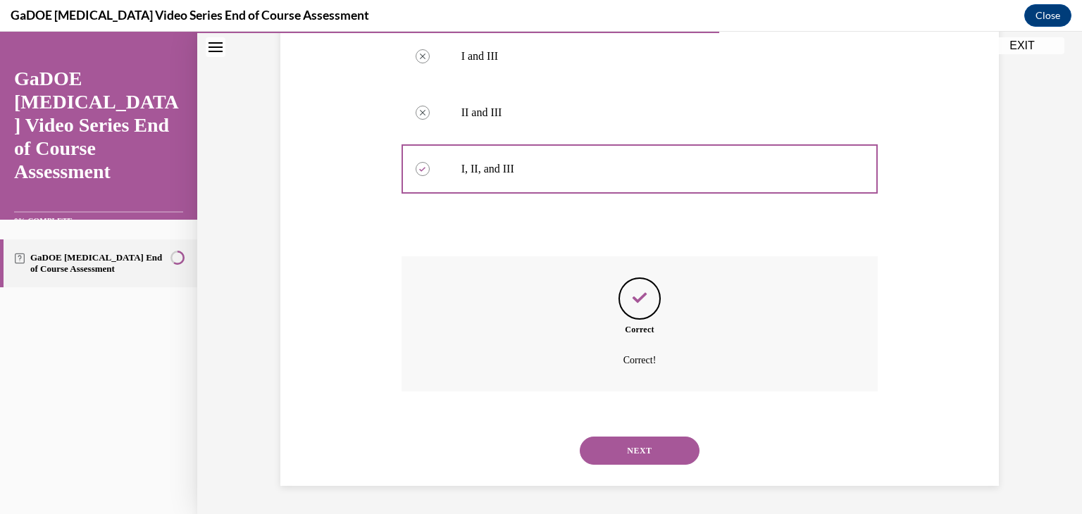
click at [652, 456] on button "NEXT" at bounding box center [640, 451] width 120 height 28
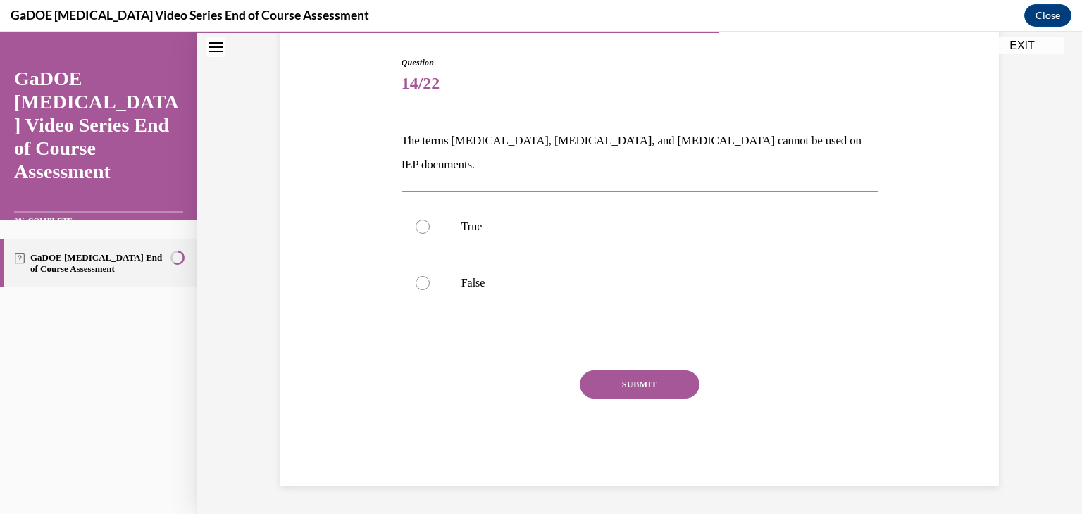
scroll to position [116, 0]
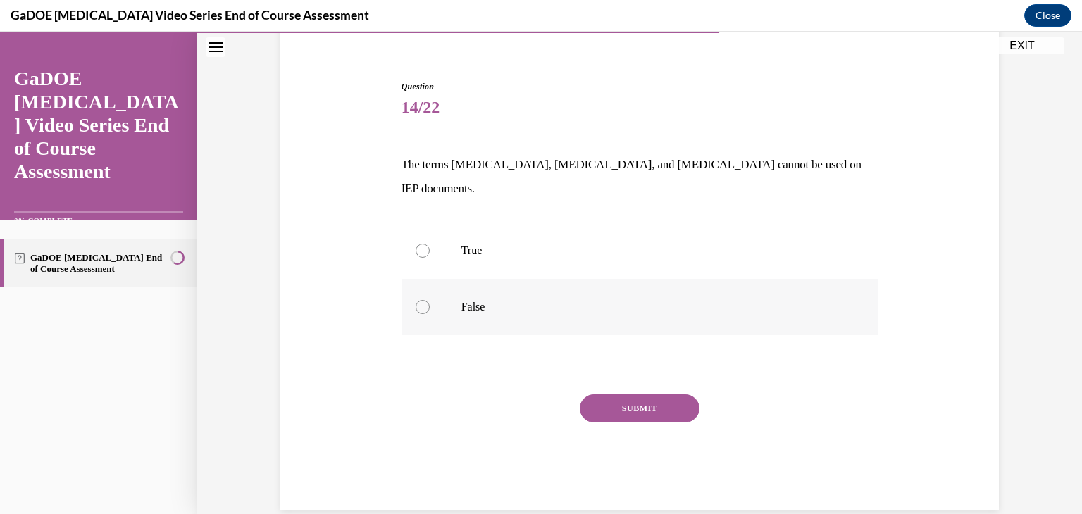
click at [420, 291] on label "False" at bounding box center [639, 307] width 477 height 56
click at [420, 300] on input "False" at bounding box center [423, 307] width 14 height 14
radio input "true"
click at [648, 394] on button "SUBMIT" at bounding box center [640, 408] width 120 height 28
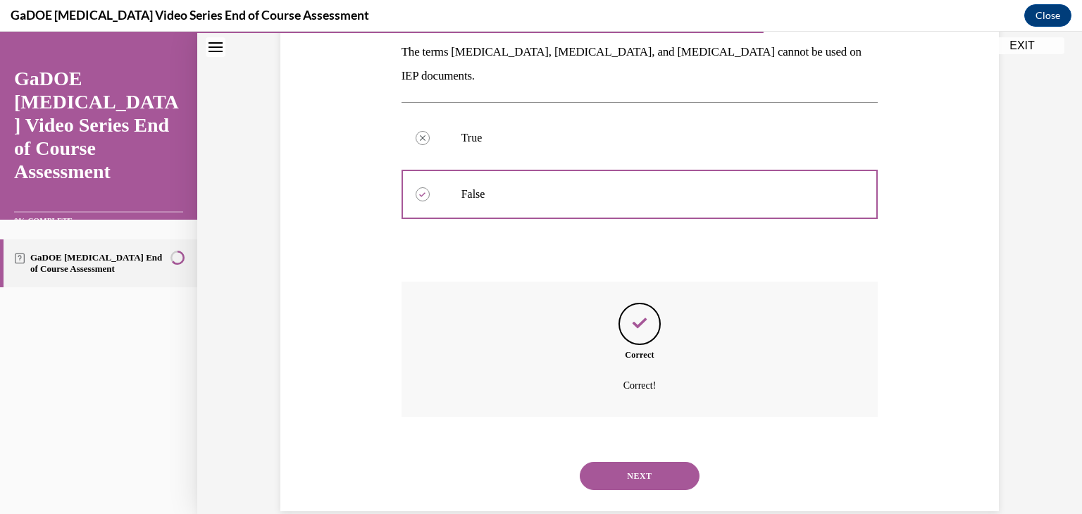
scroll to position [229, 0]
click at [646, 461] on button "NEXT" at bounding box center [640, 475] width 120 height 28
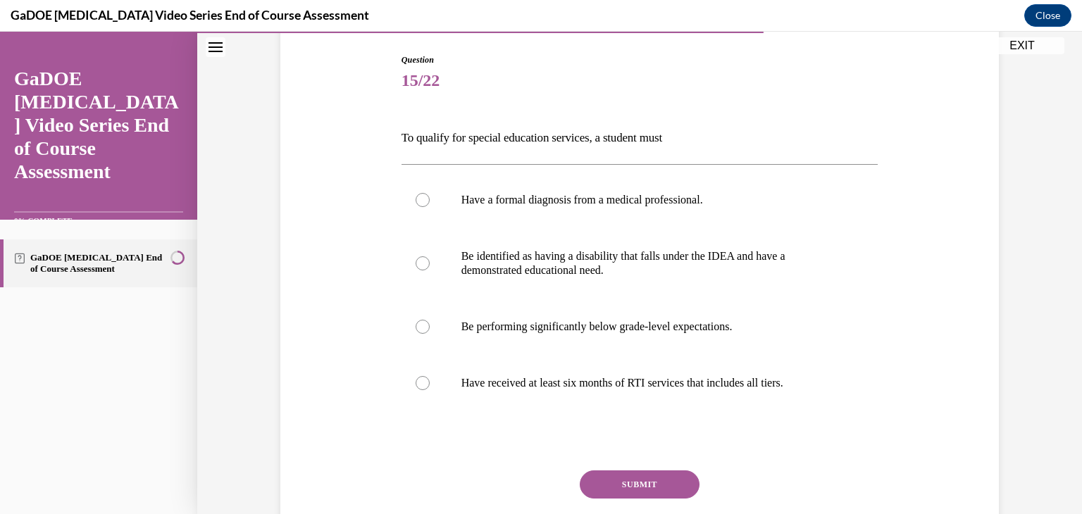
scroll to position [144, 0]
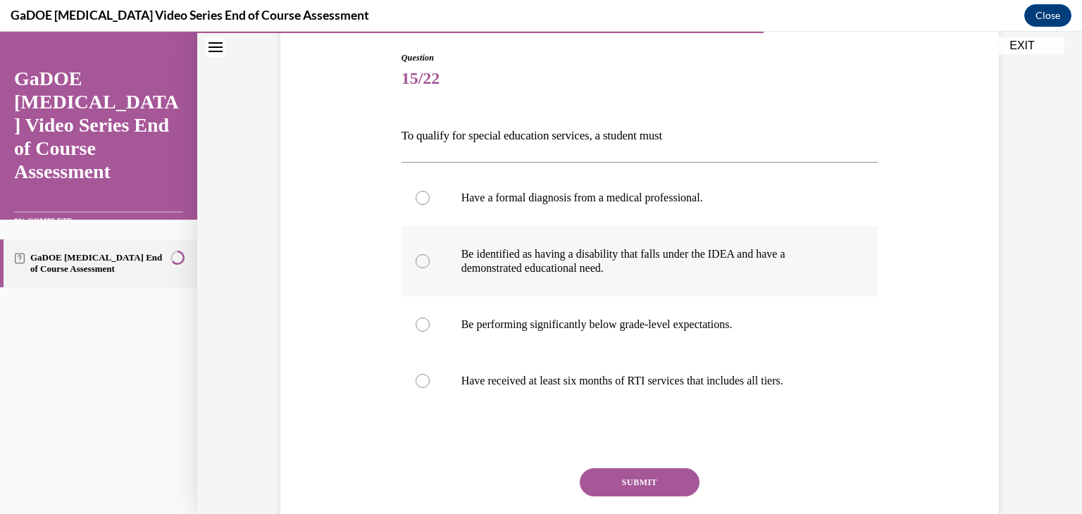
click at [416, 260] on div at bounding box center [423, 261] width 14 height 14
click at [416, 260] on input "Be identified as having a disability that falls under the IDEA and have a demon…" at bounding box center [423, 261] width 14 height 14
radio input "true"
click at [643, 475] on button "SUBMIT" at bounding box center [640, 482] width 120 height 28
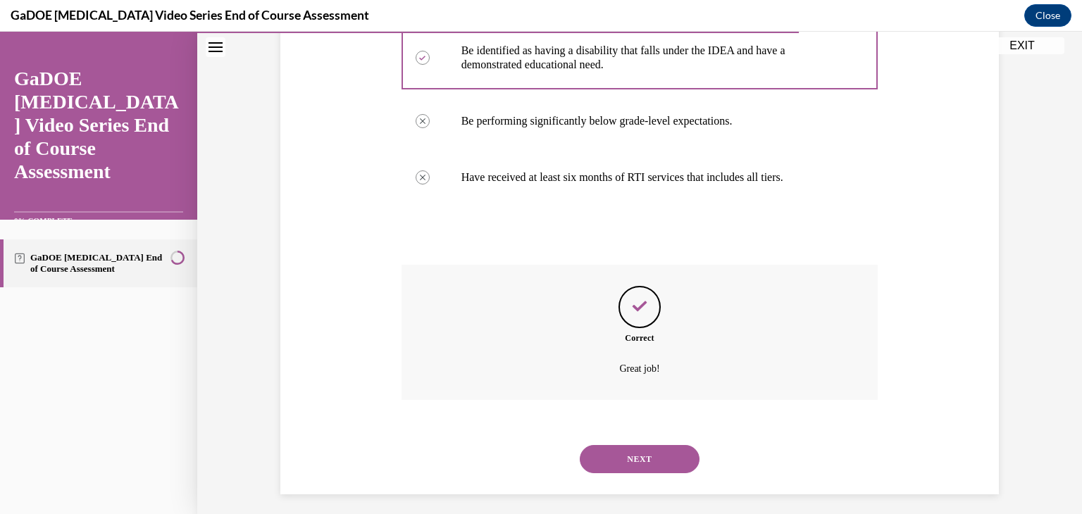
scroll to position [356, 0]
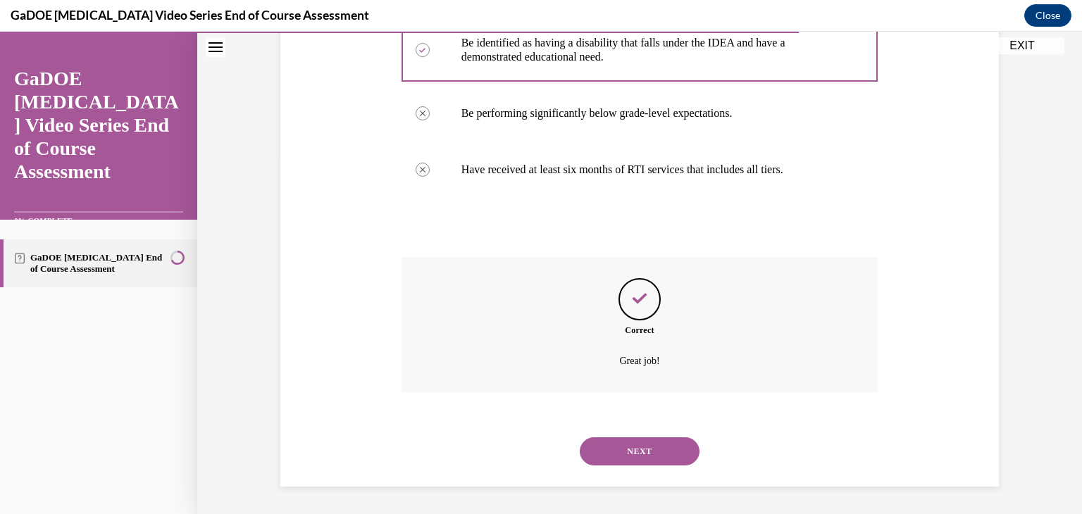
click at [643, 454] on button "NEXT" at bounding box center [640, 451] width 120 height 28
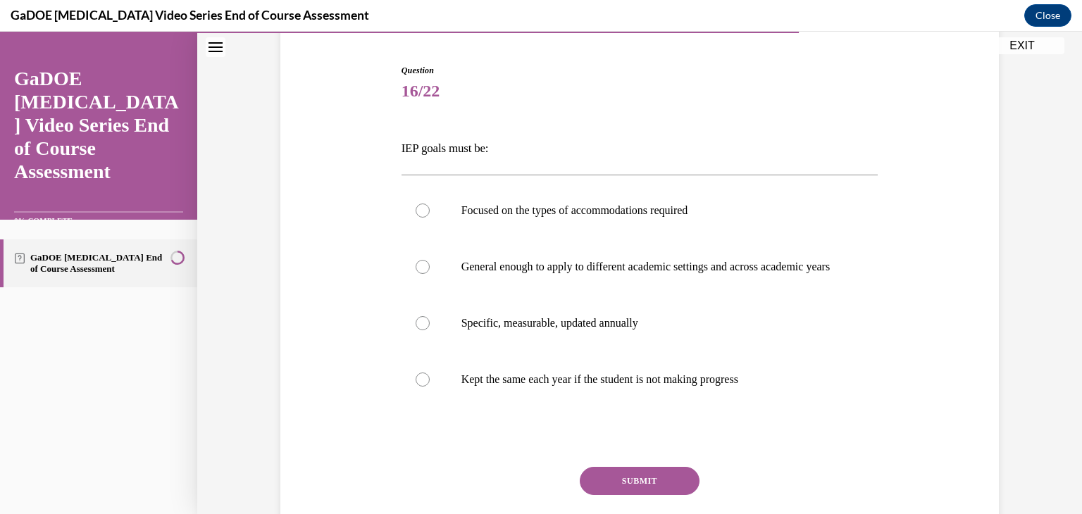
scroll to position [134, 0]
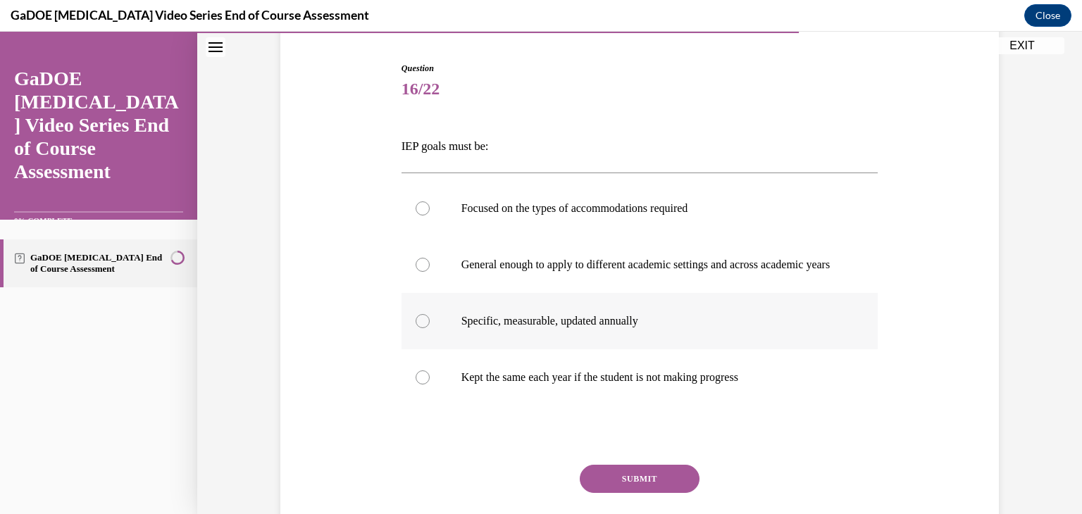
click at [423, 328] on div at bounding box center [423, 321] width 14 height 14
click at [423, 328] on input "Specific, measurable, updated annually" at bounding box center [423, 321] width 14 height 14
radio input "true"
click at [658, 487] on button "SUBMIT" at bounding box center [640, 479] width 120 height 28
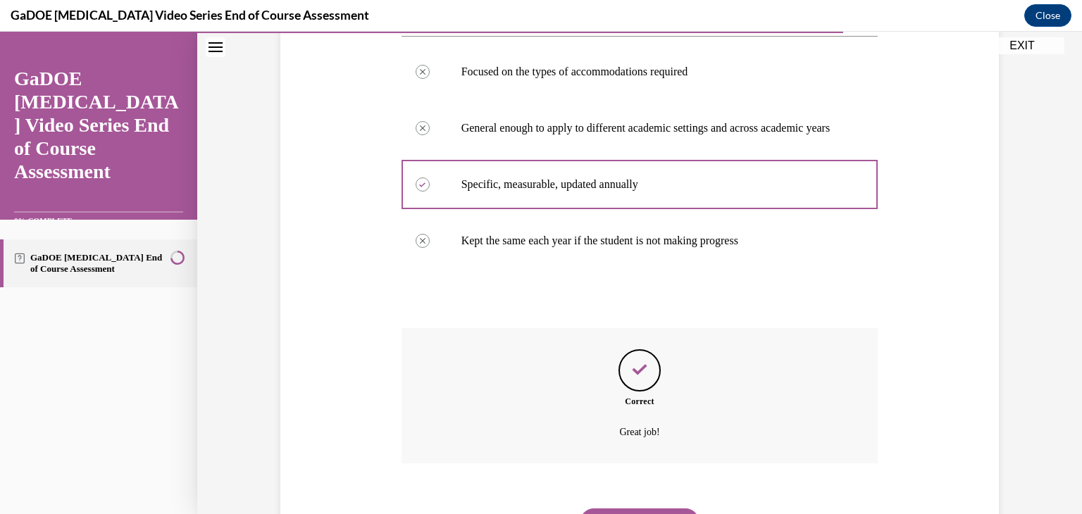
scroll to position [356, 0]
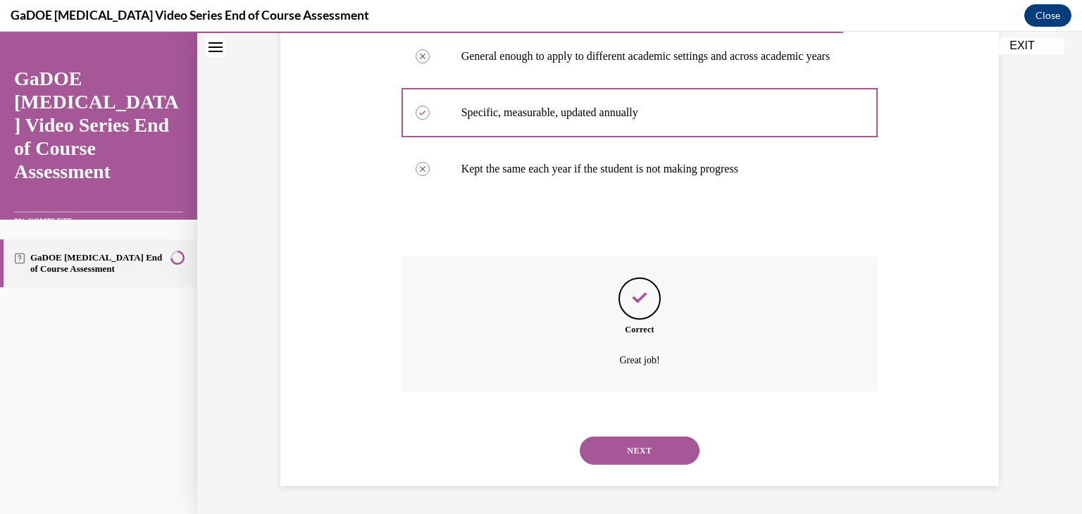
click at [637, 456] on button "NEXT" at bounding box center [640, 451] width 120 height 28
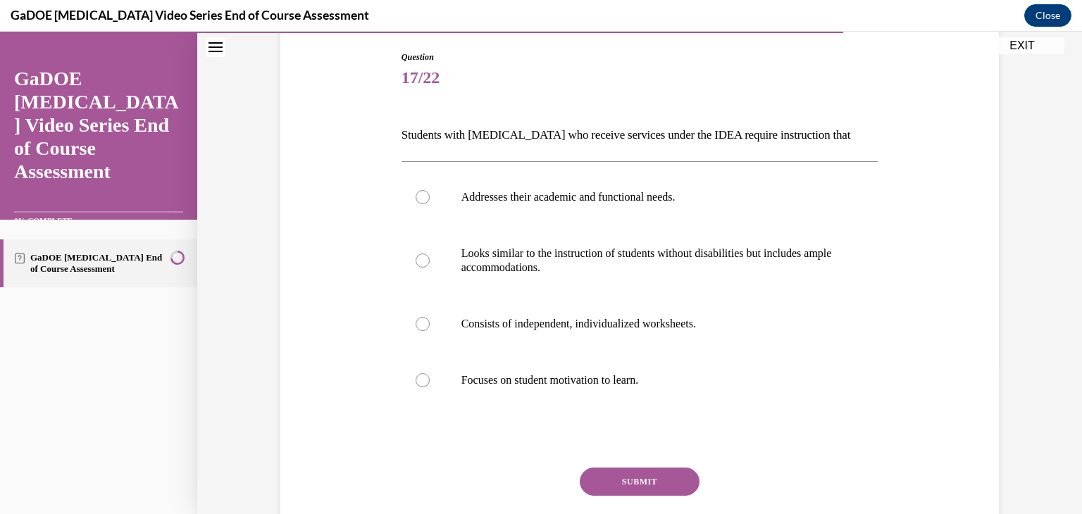
scroll to position [147, 0]
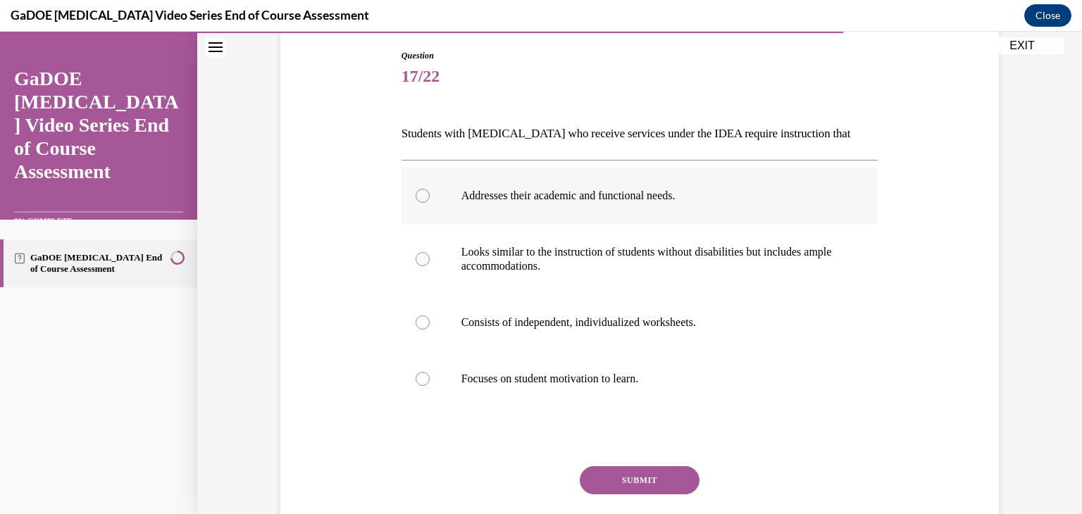
click at [422, 201] on label "Addresses their academic and functional needs." at bounding box center [639, 196] width 477 height 56
click at [422, 201] on input "Addresses their academic and functional needs." at bounding box center [423, 196] width 14 height 14
radio input "true"
click at [617, 476] on button "SUBMIT" at bounding box center [640, 480] width 120 height 28
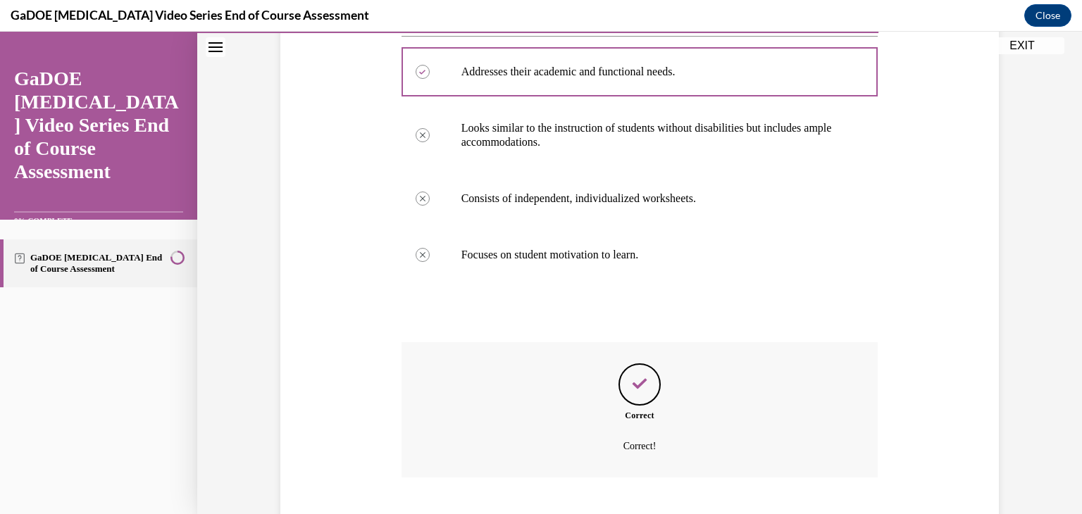
scroll to position [356, 0]
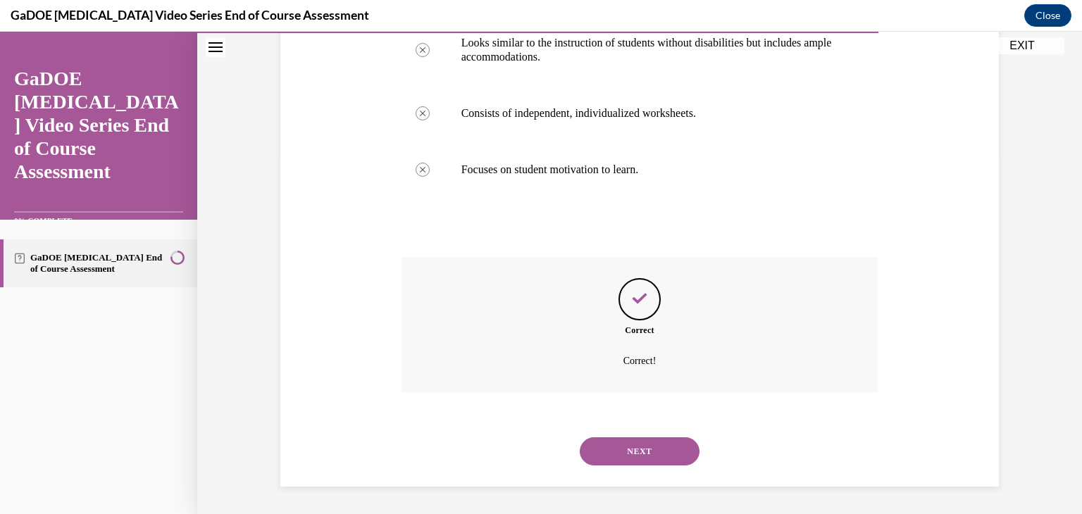
click at [640, 454] on button "NEXT" at bounding box center [640, 451] width 120 height 28
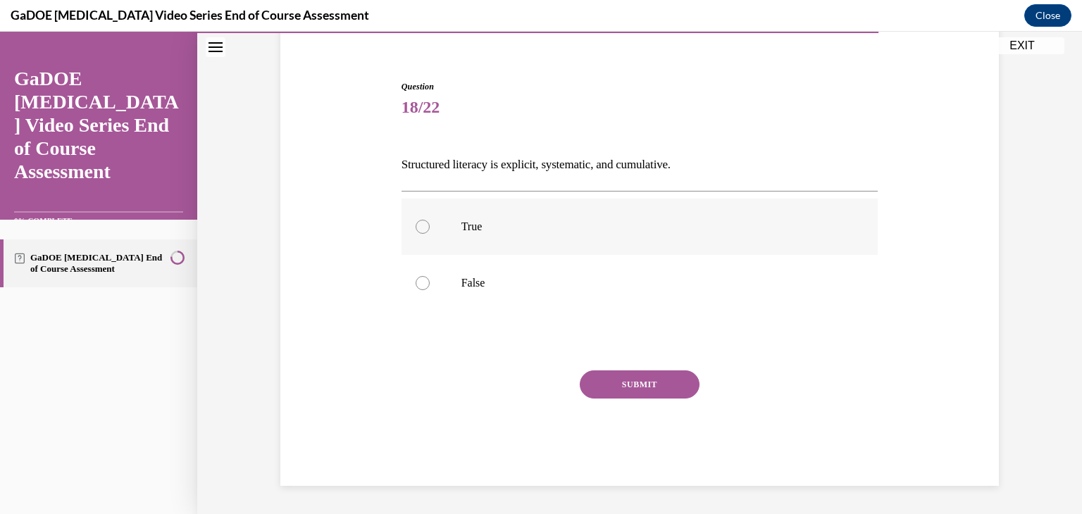
click at [416, 235] on label "True" at bounding box center [639, 227] width 477 height 56
click at [416, 234] on input "True" at bounding box center [423, 227] width 14 height 14
radio input "true"
click at [656, 380] on button "SUBMIT" at bounding box center [640, 384] width 120 height 28
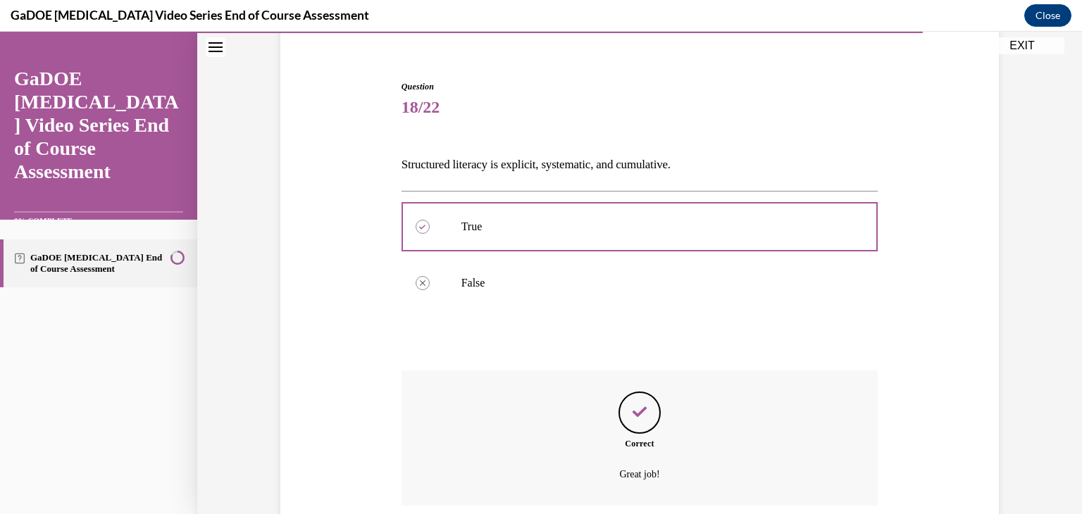
scroll to position [229, 0]
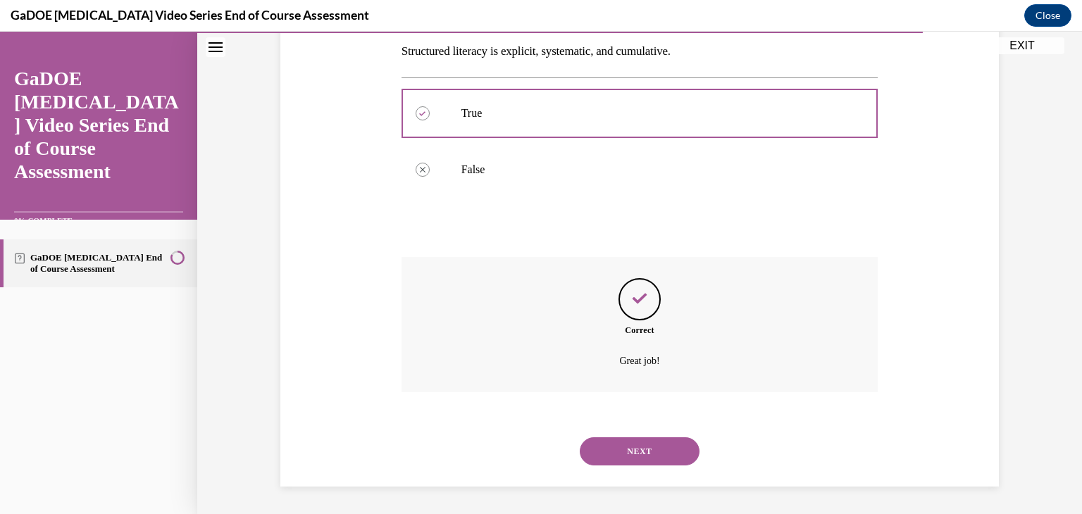
click at [624, 459] on button "NEXT" at bounding box center [640, 451] width 120 height 28
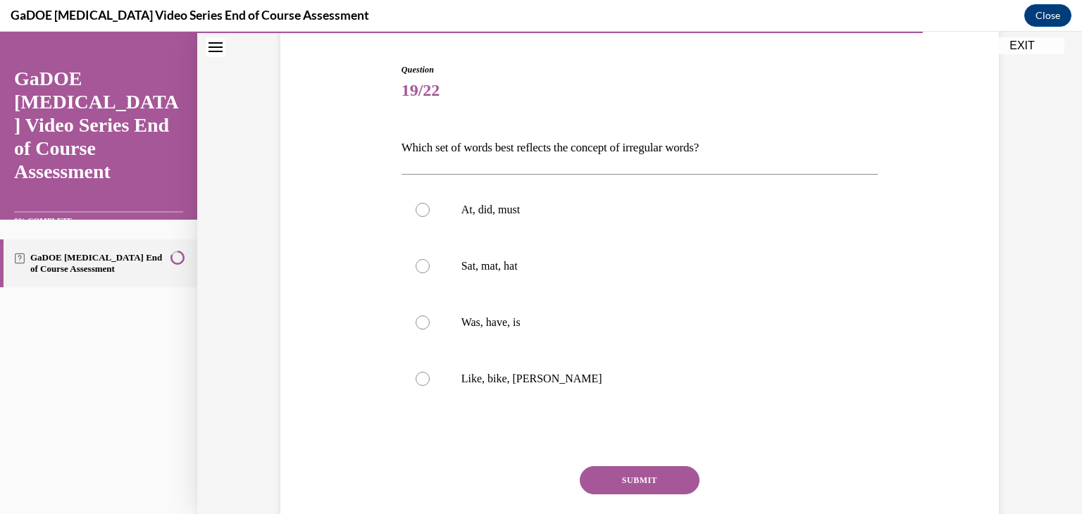
scroll to position [132, 0]
click at [409, 318] on label "Was, have, is" at bounding box center [639, 322] width 477 height 56
click at [416, 318] on input "Was, have, is" at bounding box center [423, 323] width 14 height 14
radio input "true"
click at [602, 484] on button "SUBMIT" at bounding box center [640, 480] width 120 height 28
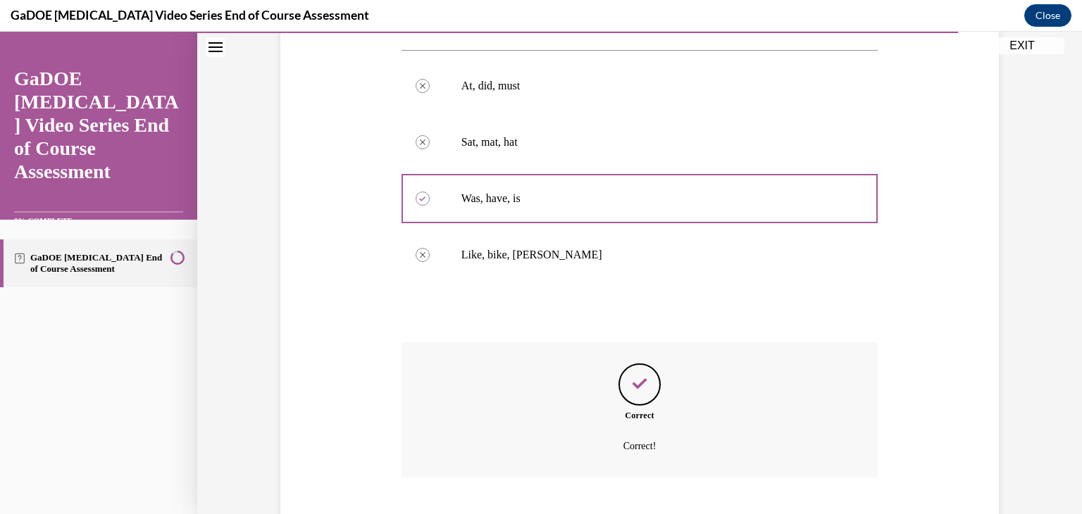
scroll to position [342, 0]
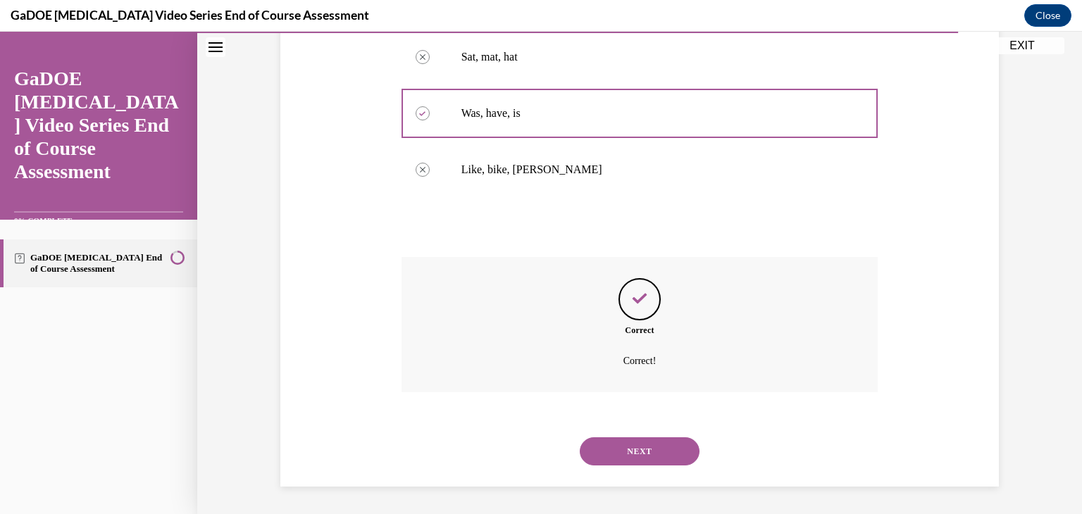
click at [614, 451] on button "NEXT" at bounding box center [640, 451] width 120 height 28
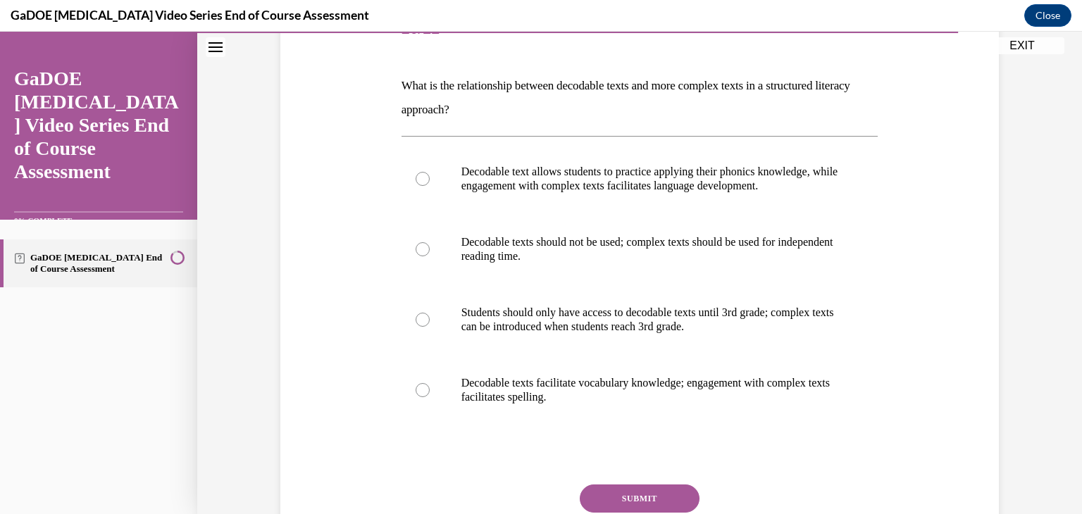
scroll to position [194, 0]
click at [416, 181] on div at bounding box center [423, 179] width 14 height 14
click at [416, 181] on input "Decodable text allows students to practice applying their phonics knowledge, wh…" at bounding box center [423, 179] width 14 height 14
radio input "true"
click at [604, 502] on button "SUBMIT" at bounding box center [640, 499] width 120 height 28
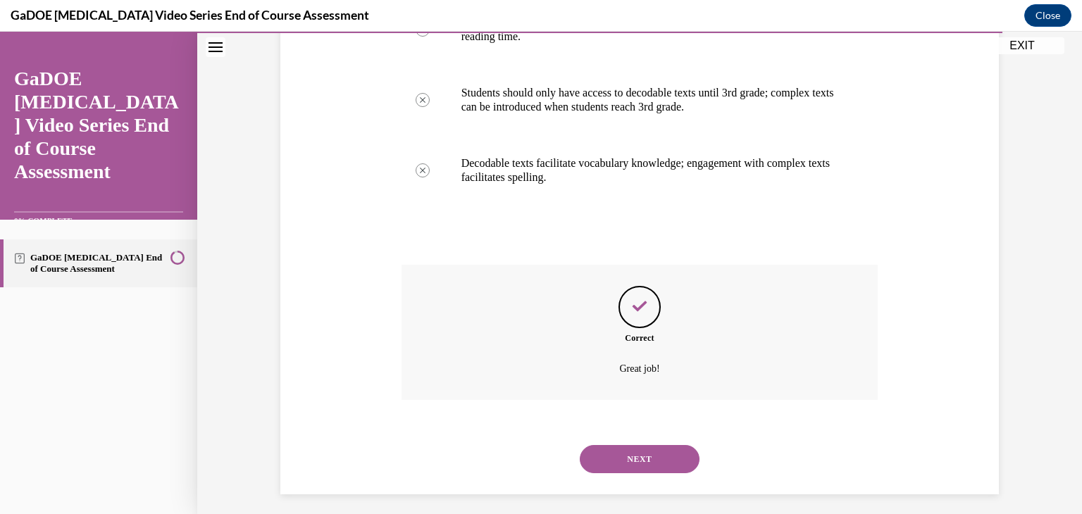
scroll to position [423, 0]
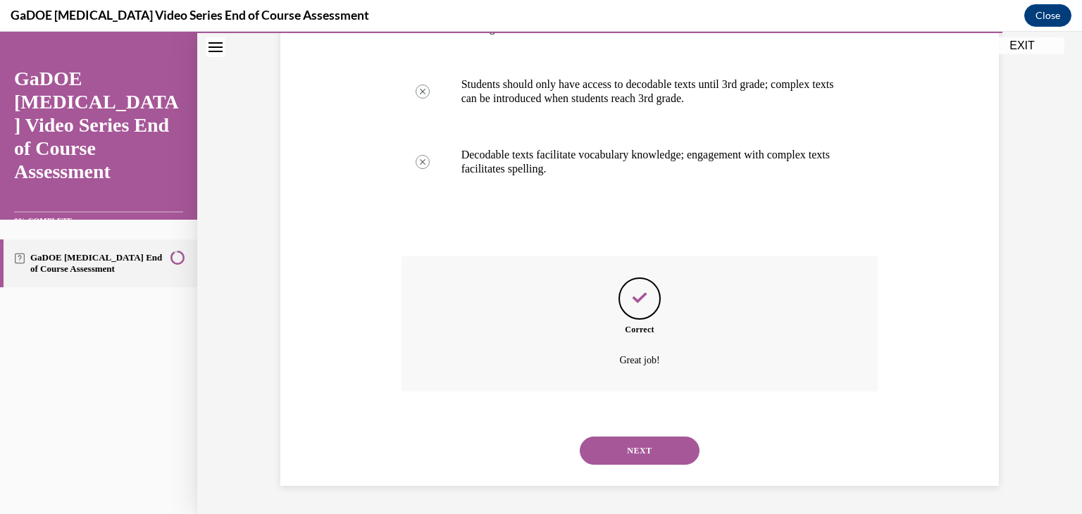
click at [613, 444] on button "NEXT" at bounding box center [640, 451] width 120 height 28
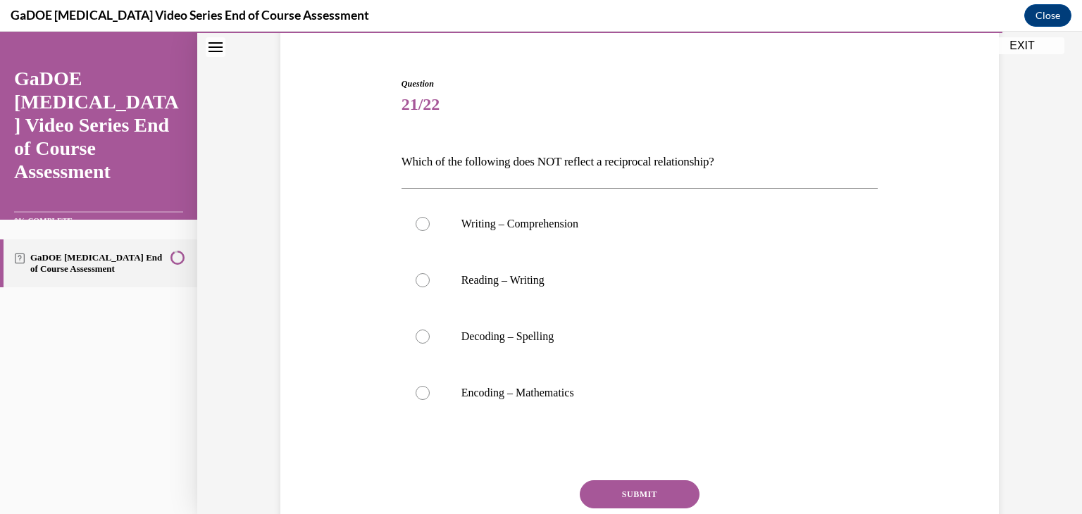
scroll to position [121, 0]
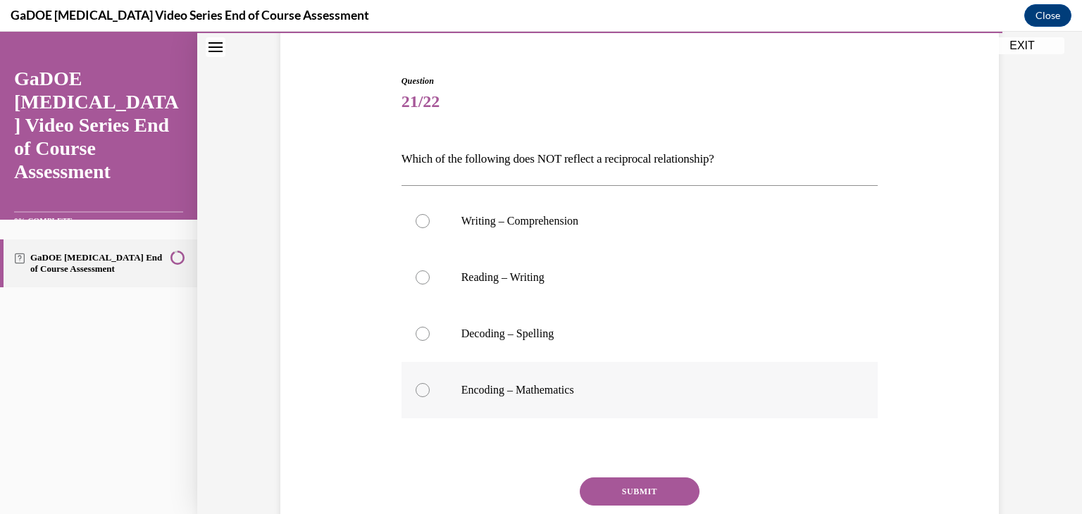
click at [416, 394] on div at bounding box center [423, 390] width 14 height 14
click at [416, 394] on input "Encoding – Mathematics" at bounding box center [423, 390] width 14 height 14
radio input "true"
click at [611, 486] on button "SUBMIT" at bounding box center [640, 492] width 120 height 28
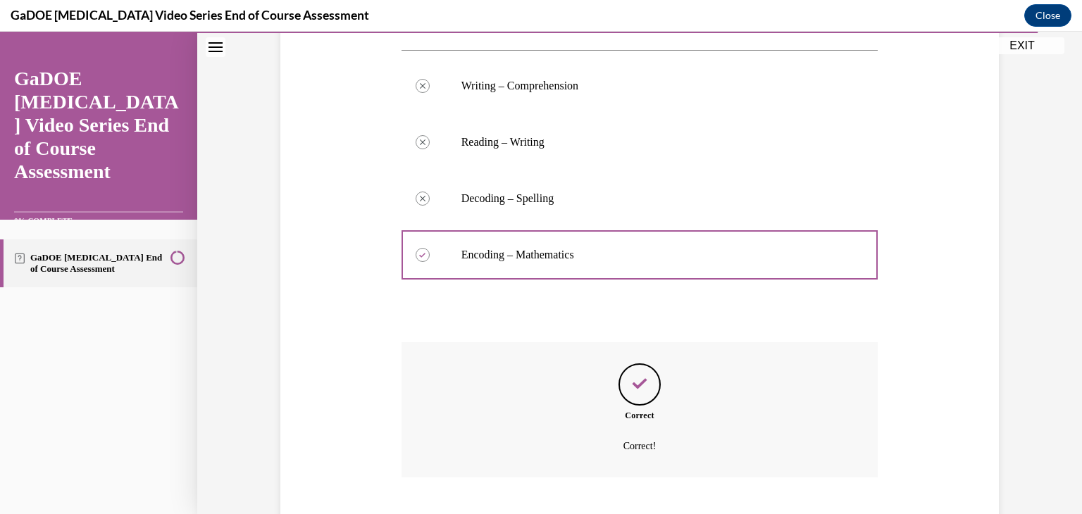
scroll to position [342, 0]
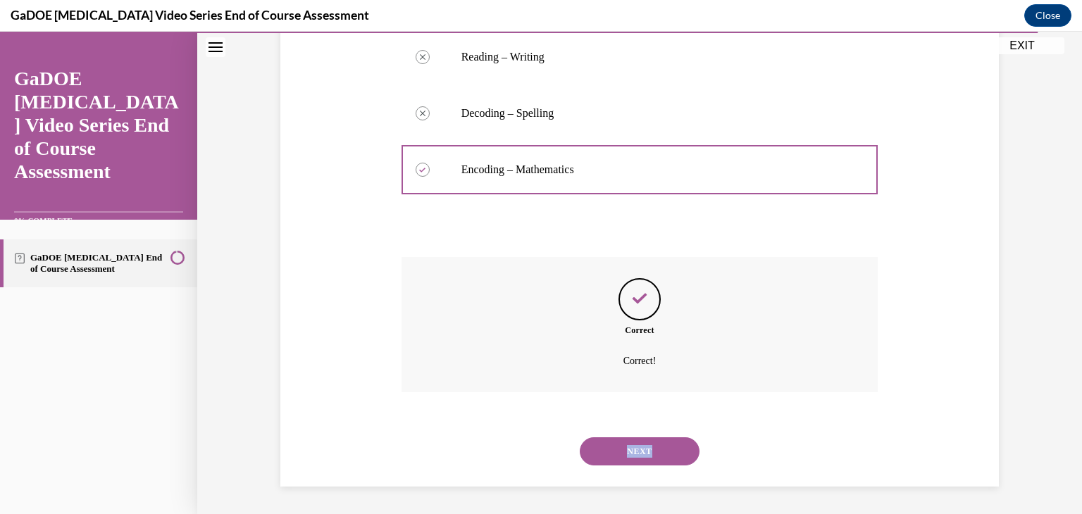
drag, startPoint x: 611, startPoint y: 486, endPoint x: 611, endPoint y: 439, distance: 47.2
click at [611, 439] on div "Question 21/22 Which of the following does NOT reflect a reciprocal relationshi…" at bounding box center [639, 124] width 885 height 780
click at [611, 439] on button "NEXT" at bounding box center [640, 451] width 120 height 28
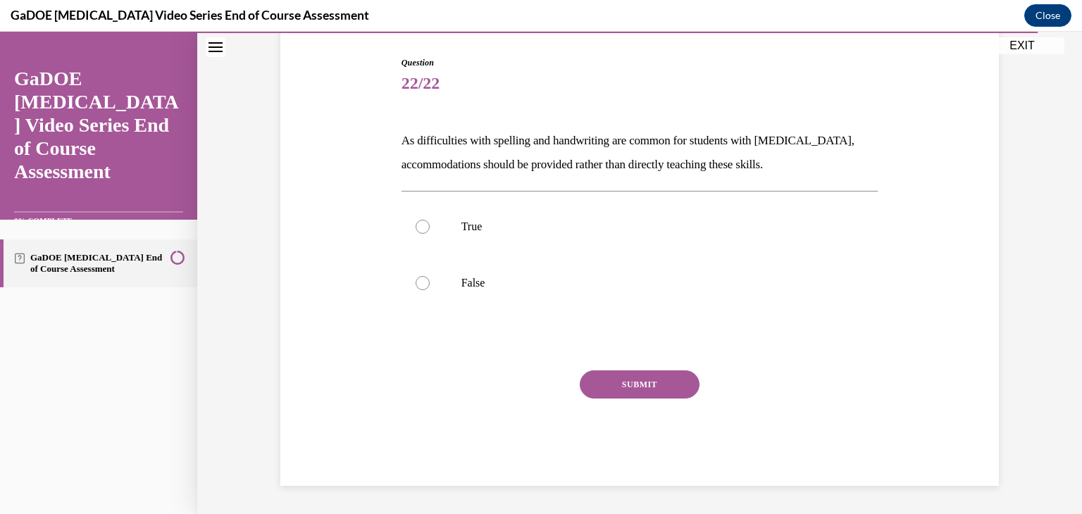
scroll to position [139, 0]
click at [519, 282] on p "False" at bounding box center [652, 283] width 382 height 14
click at [430, 282] on input "False" at bounding box center [423, 283] width 14 height 14
radio input "true"
click at [595, 384] on button "SUBMIT" at bounding box center [640, 384] width 120 height 28
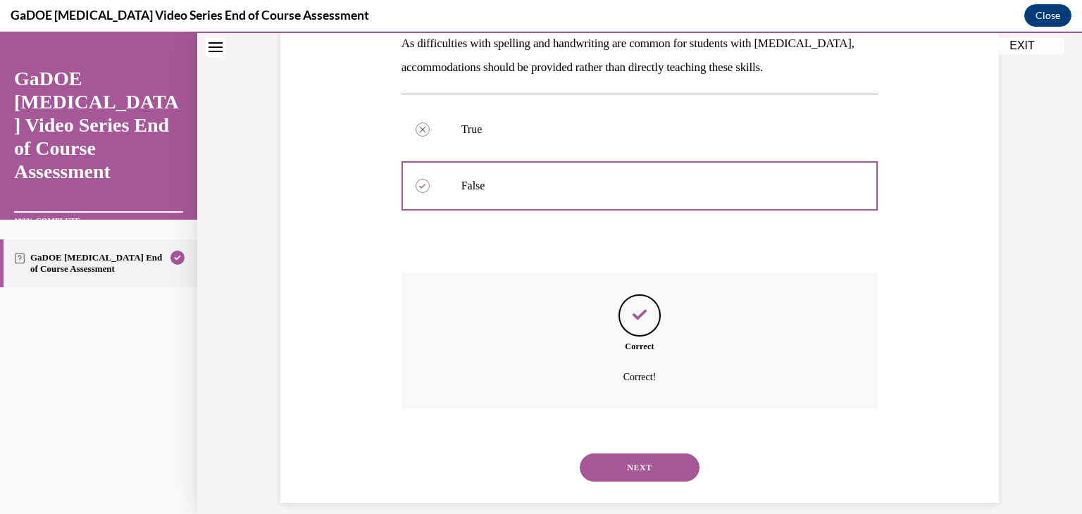
scroll to position [254, 0]
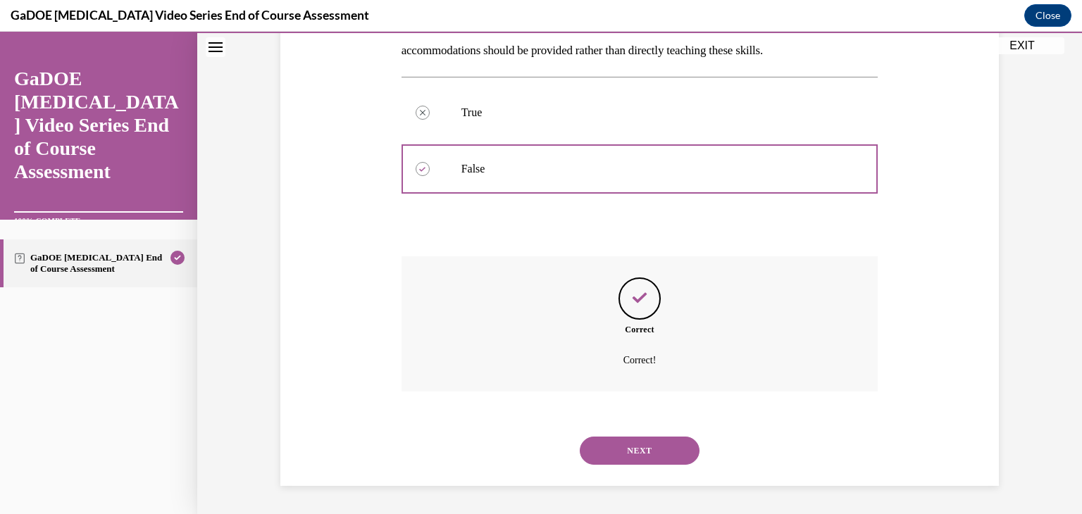
click at [641, 446] on button "NEXT" at bounding box center [640, 451] width 120 height 28
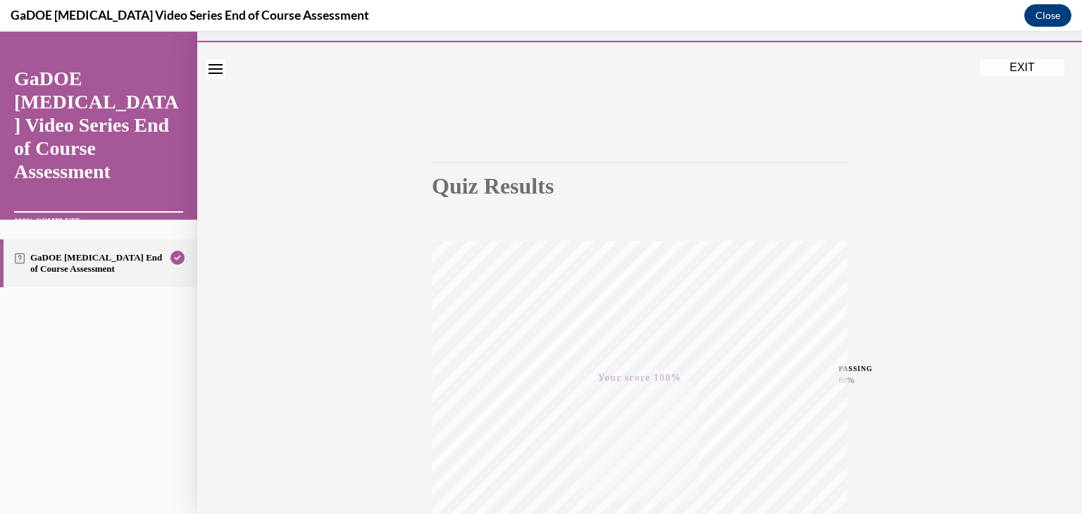
scroll to position [0, 0]
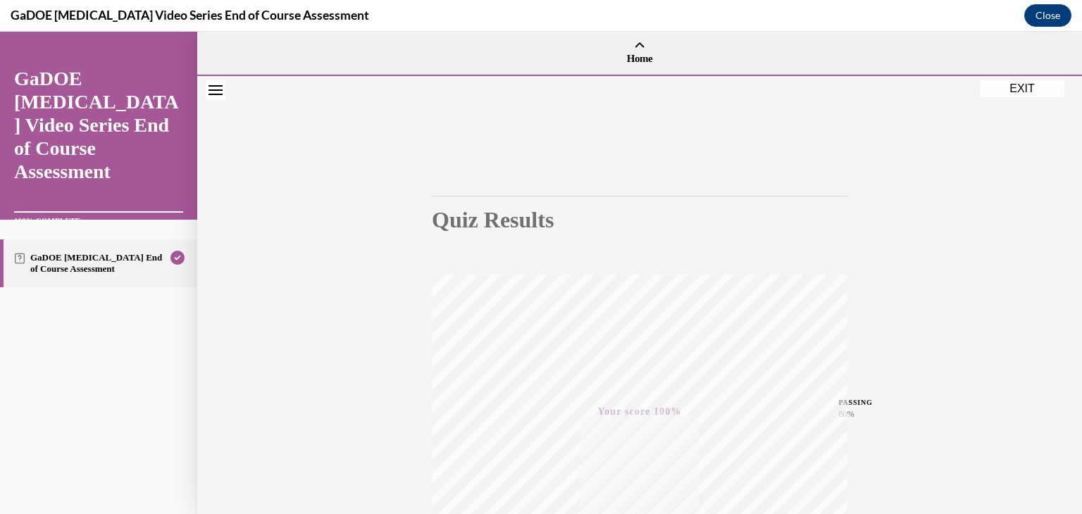
click at [1018, 94] on button "EXIT" at bounding box center [1022, 88] width 85 height 17
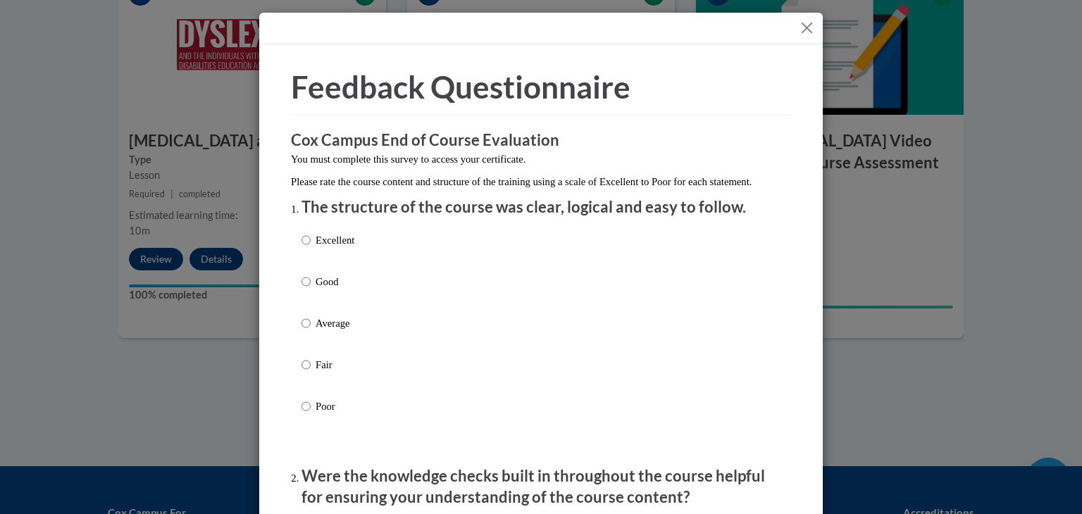
click at [306, 258] on label "Excellent" at bounding box center [327, 251] width 53 height 38
click at [306, 248] on input "Excellent" at bounding box center [305, 239] width 9 height 15
radio input "true"
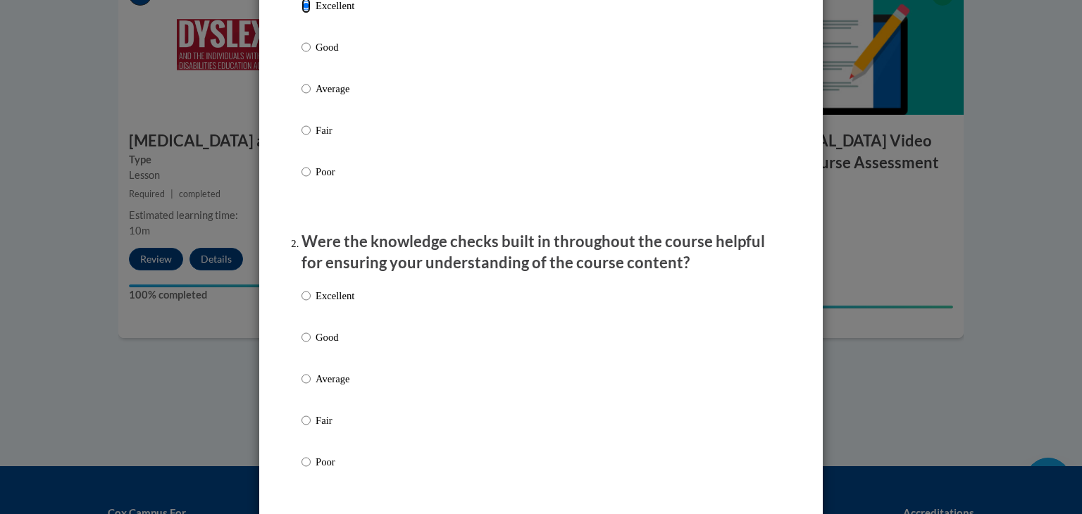
scroll to position [242, 0]
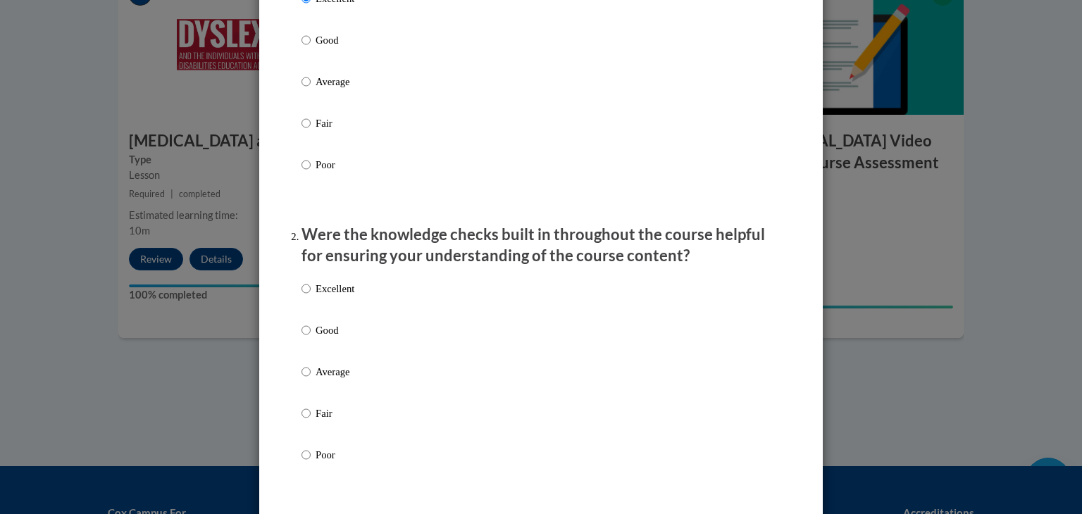
click at [301, 297] on input "Excellent" at bounding box center [305, 288] width 9 height 15
radio input "true"
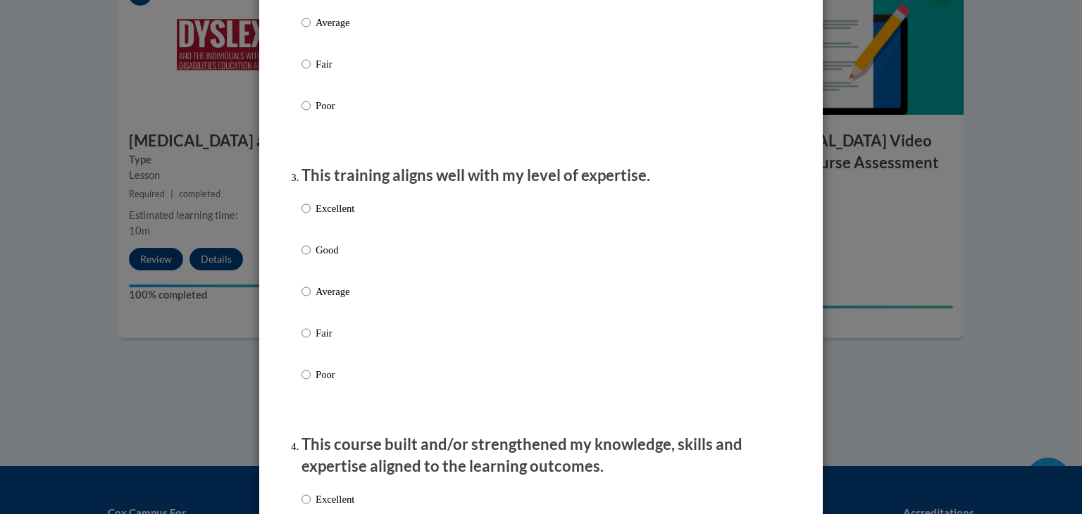
scroll to position [594, 0]
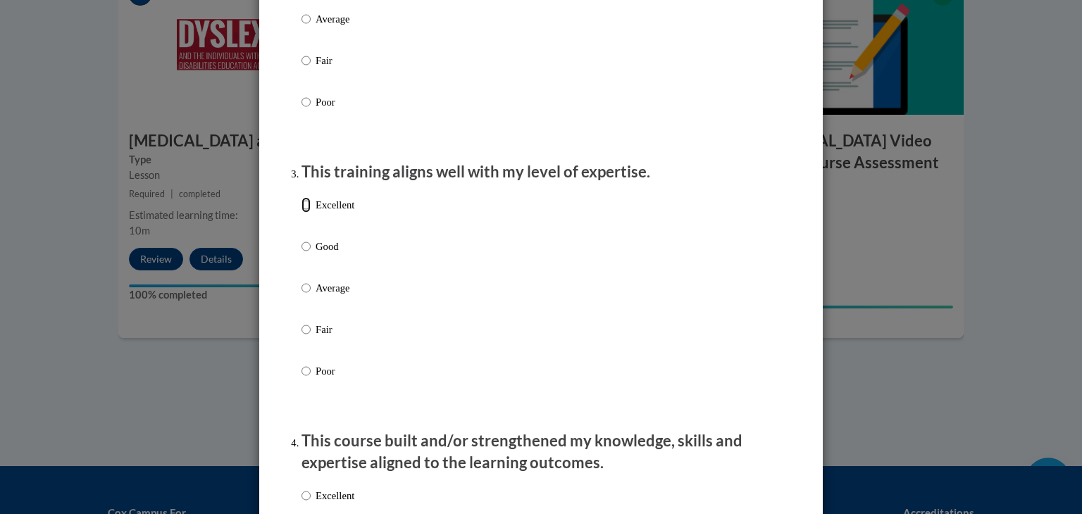
click at [301, 213] on input "Excellent" at bounding box center [305, 204] width 9 height 15
radio input "true"
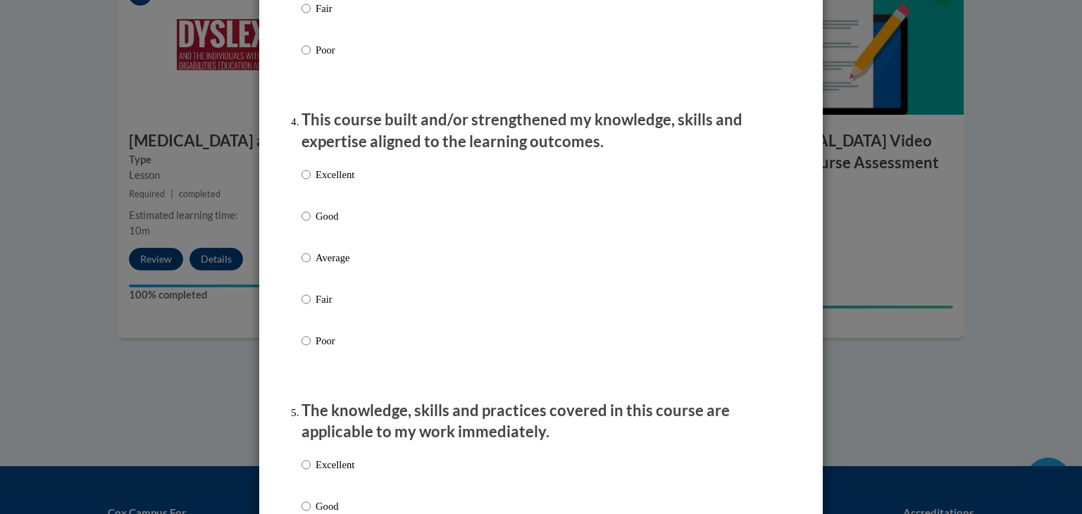
scroll to position [933, 0]
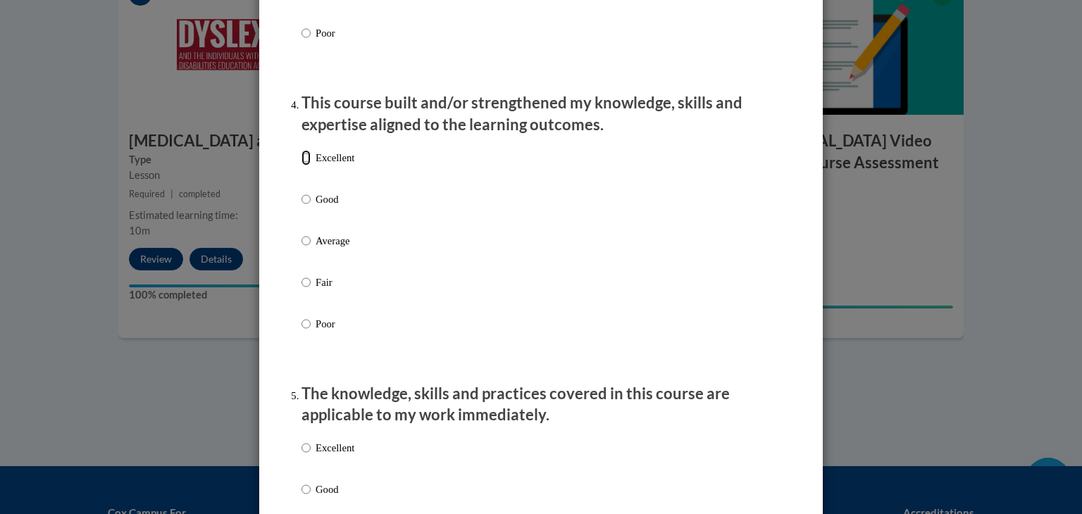
click at [301, 166] on input "Excellent" at bounding box center [305, 157] width 9 height 15
radio input "true"
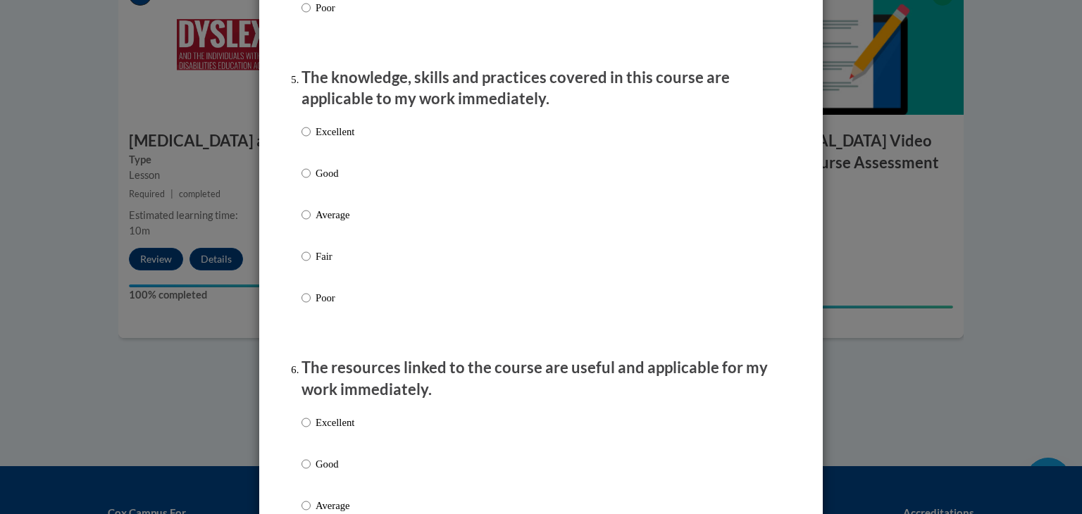
scroll to position [1251, 0]
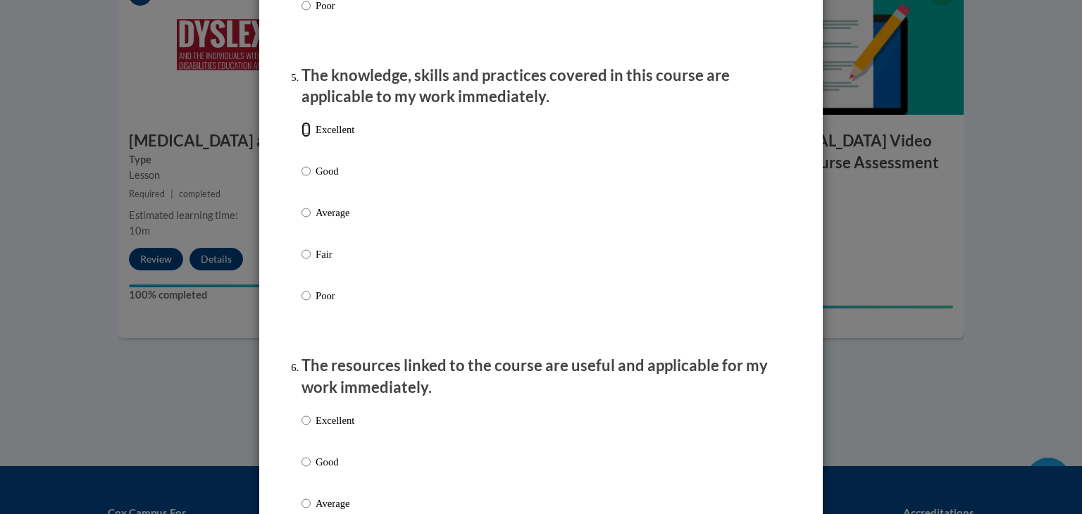
click at [301, 137] on input "Excellent" at bounding box center [305, 129] width 9 height 15
radio input "true"
click at [301, 428] on input "Excellent" at bounding box center [305, 420] width 9 height 15
radio input "true"
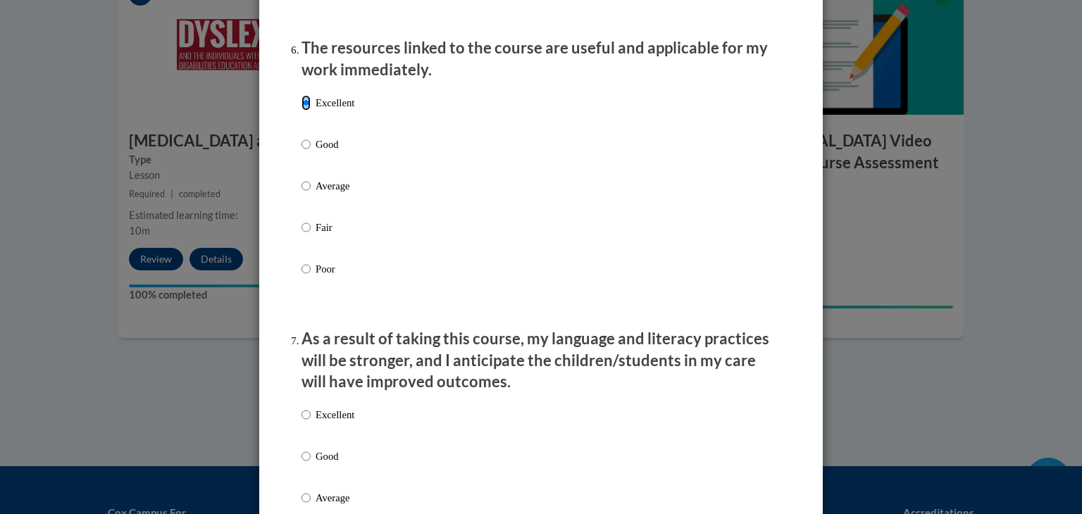
scroll to position [1576, 0]
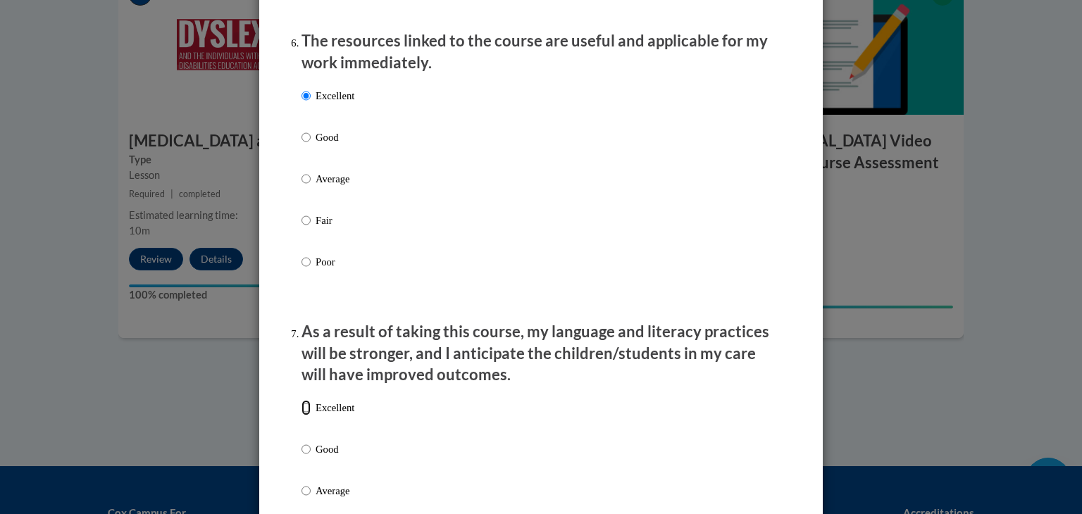
click at [301, 416] on input "Excellent" at bounding box center [305, 407] width 9 height 15
radio input "true"
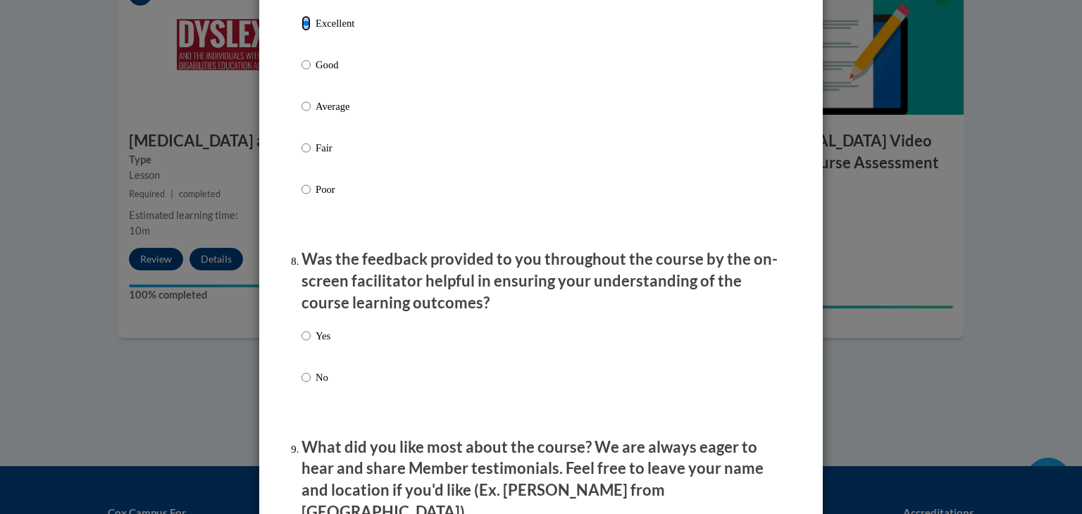
scroll to position [1966, 0]
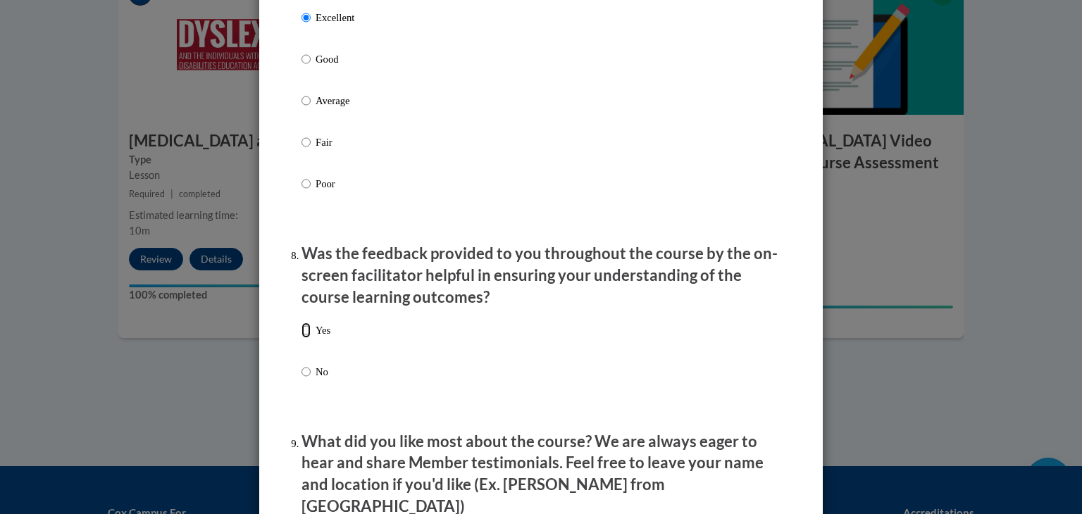
click at [301, 338] on input "Yes" at bounding box center [305, 330] width 9 height 15
radio input "true"
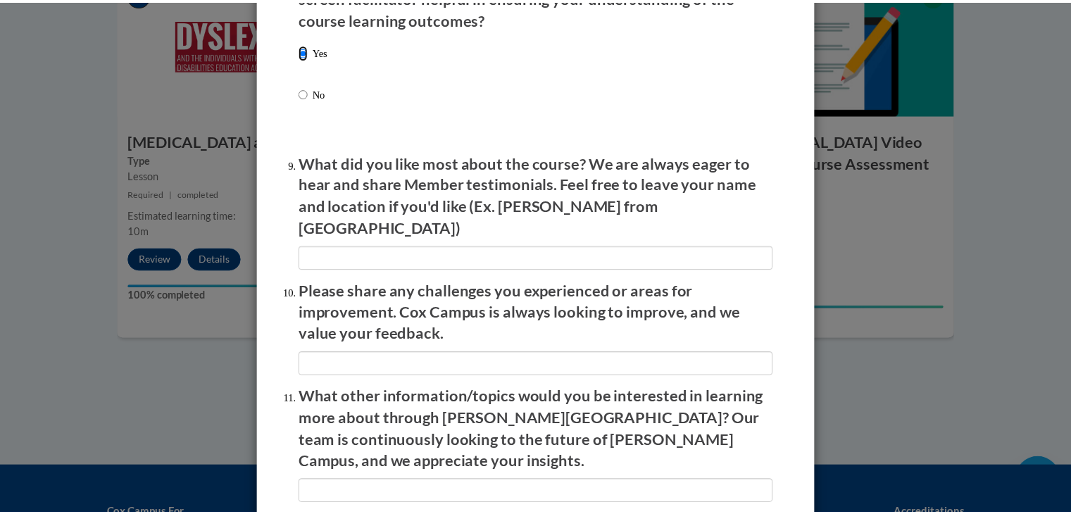
scroll to position [2245, 0]
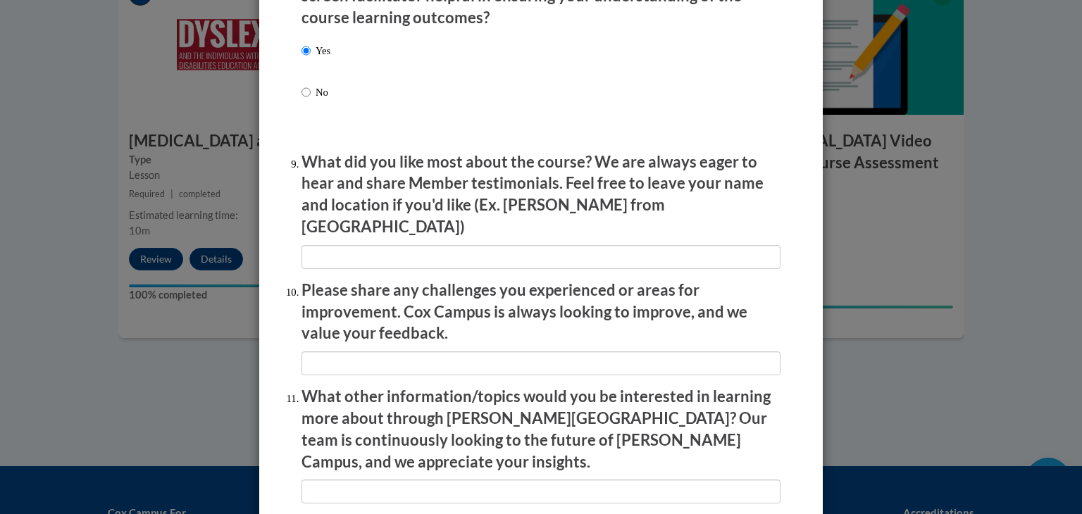
click at [1014, 259] on div "Feedback Questionnaire Rate Course Comments Cox Campus End of Course Evaluation…" at bounding box center [541, 257] width 1082 height 514
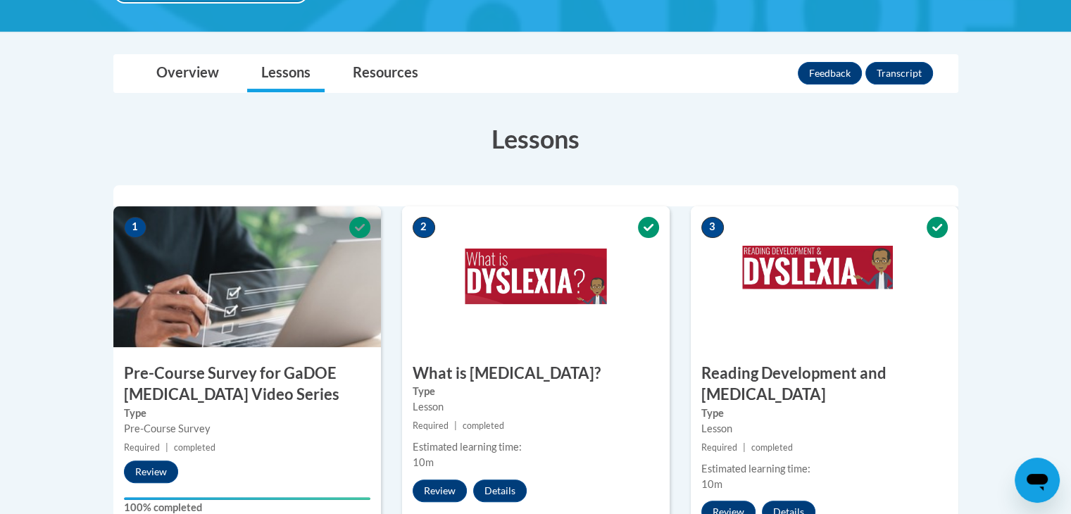
scroll to position [295, 0]
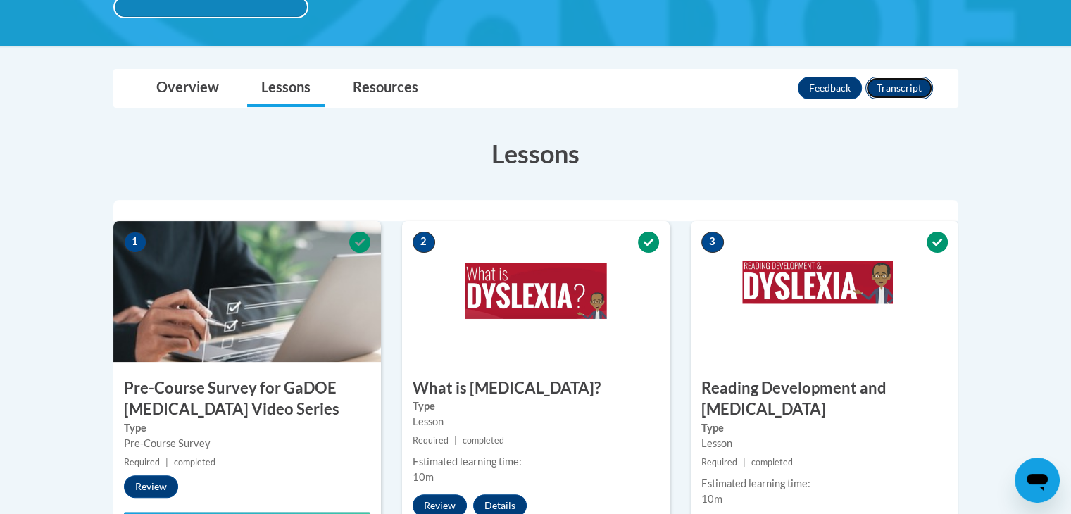
click at [893, 95] on button "Transcript" at bounding box center [900, 88] width 68 height 23
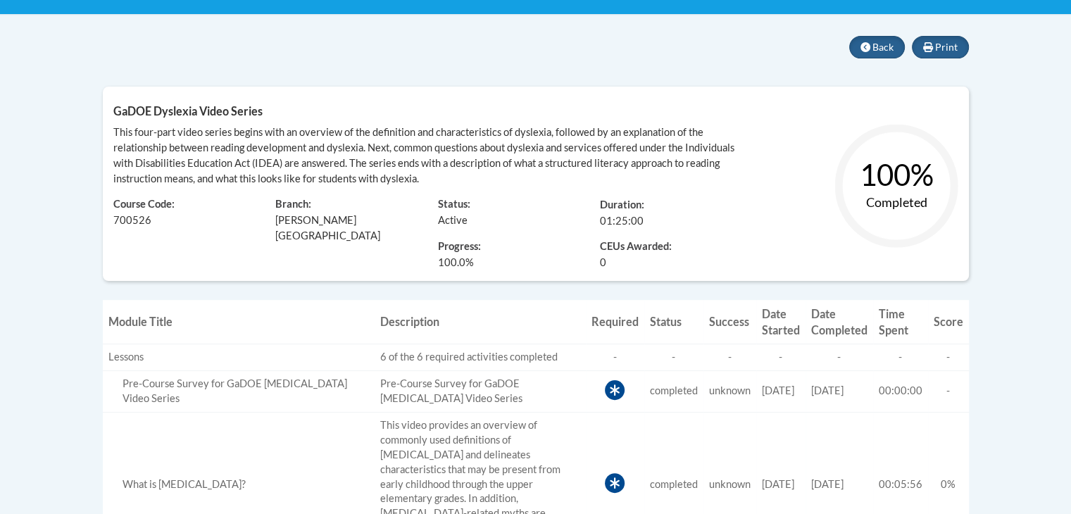
scroll to position [277, 0]
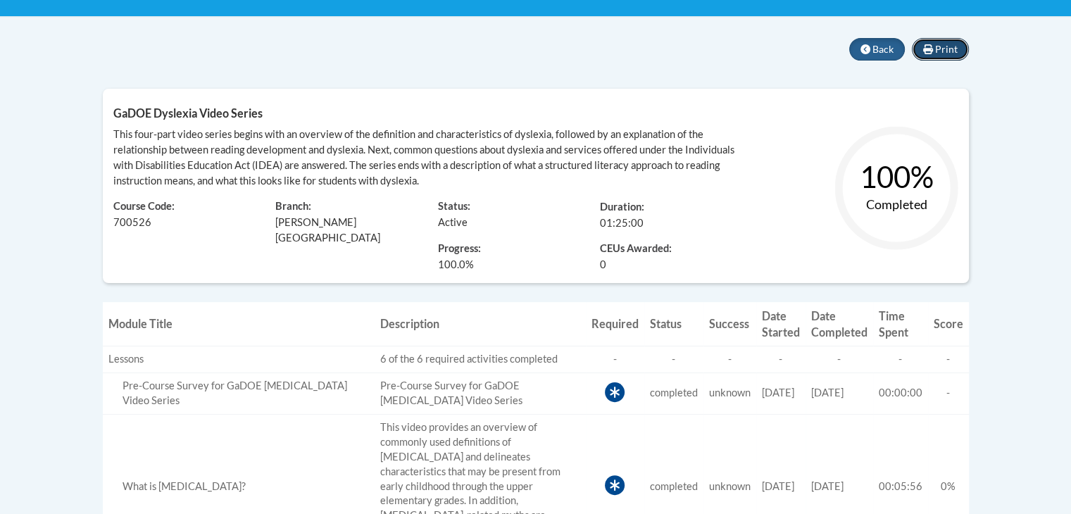
click at [957, 51] on span "Print" at bounding box center [946, 49] width 23 height 12
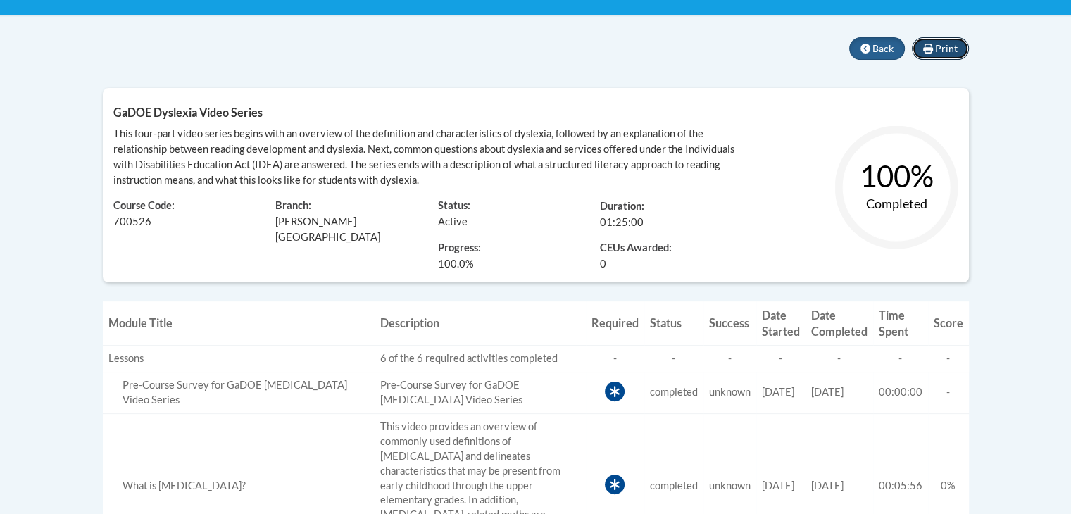
click at [924, 53] on button "Print" at bounding box center [940, 48] width 57 height 23
